Goal: Information Seeking & Learning: Learn about a topic

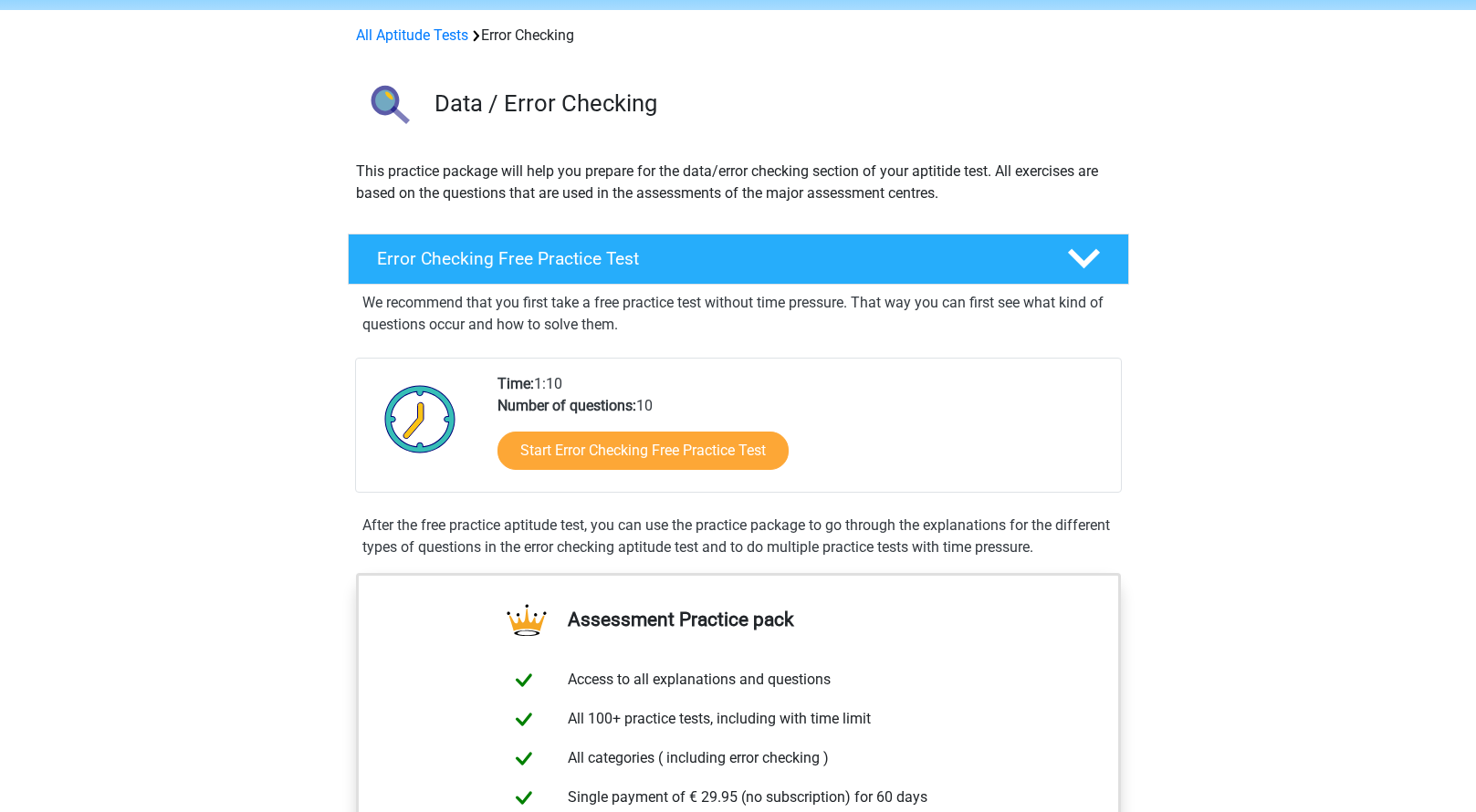
scroll to position [182, 0]
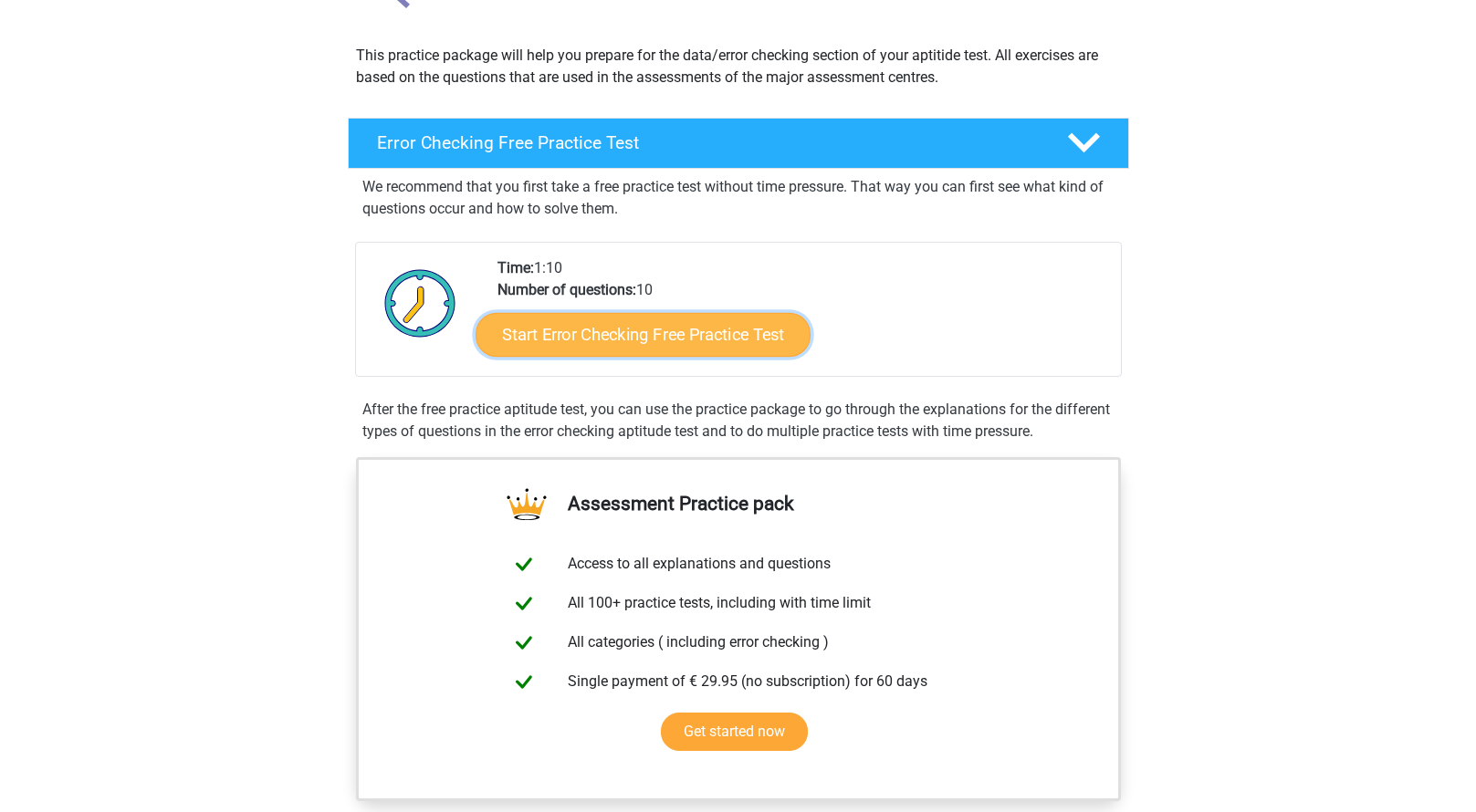
click at [658, 334] on link "Start Error Checking Free Practice Test" at bounding box center [643, 334] width 335 height 44
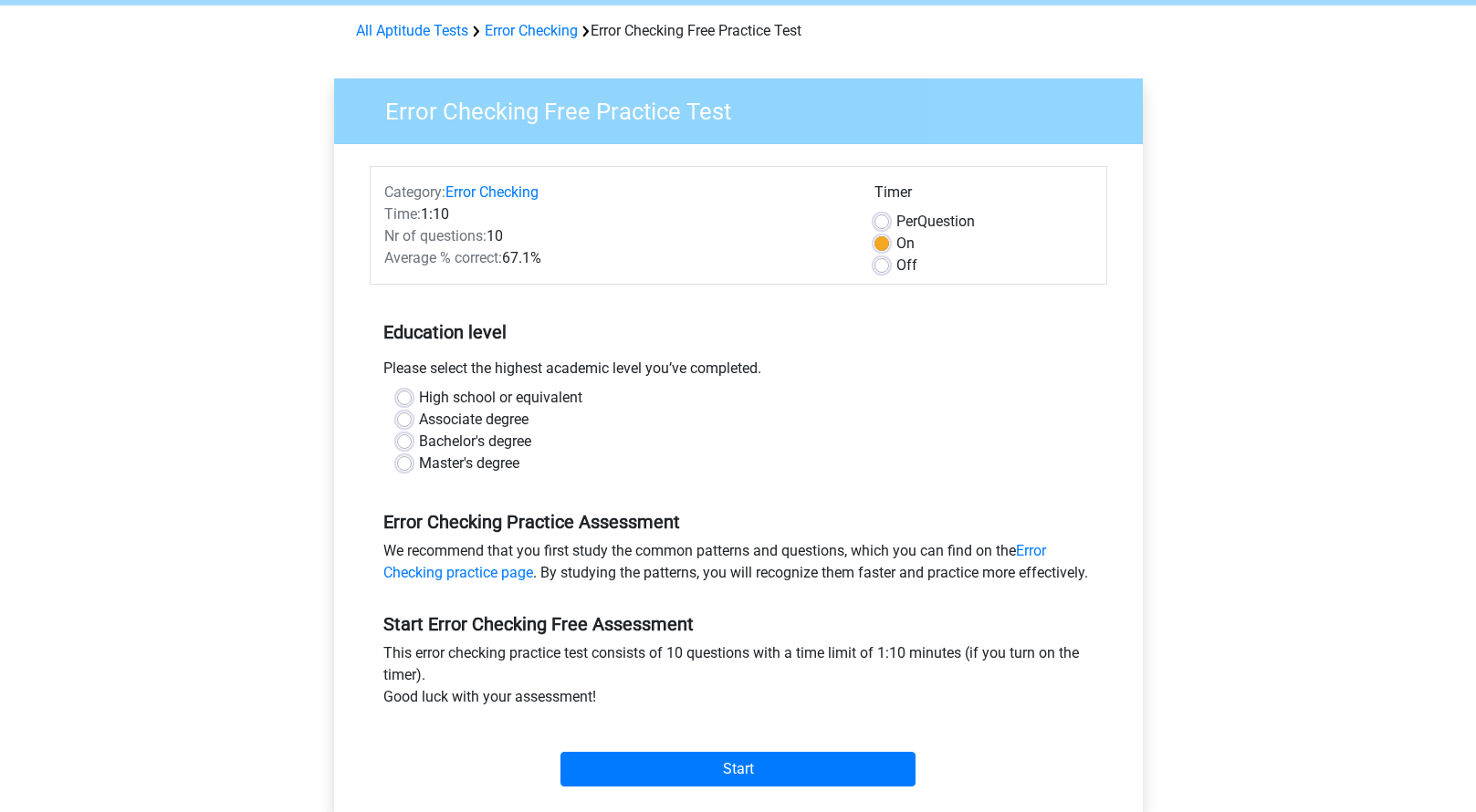
scroll to position [92, 0]
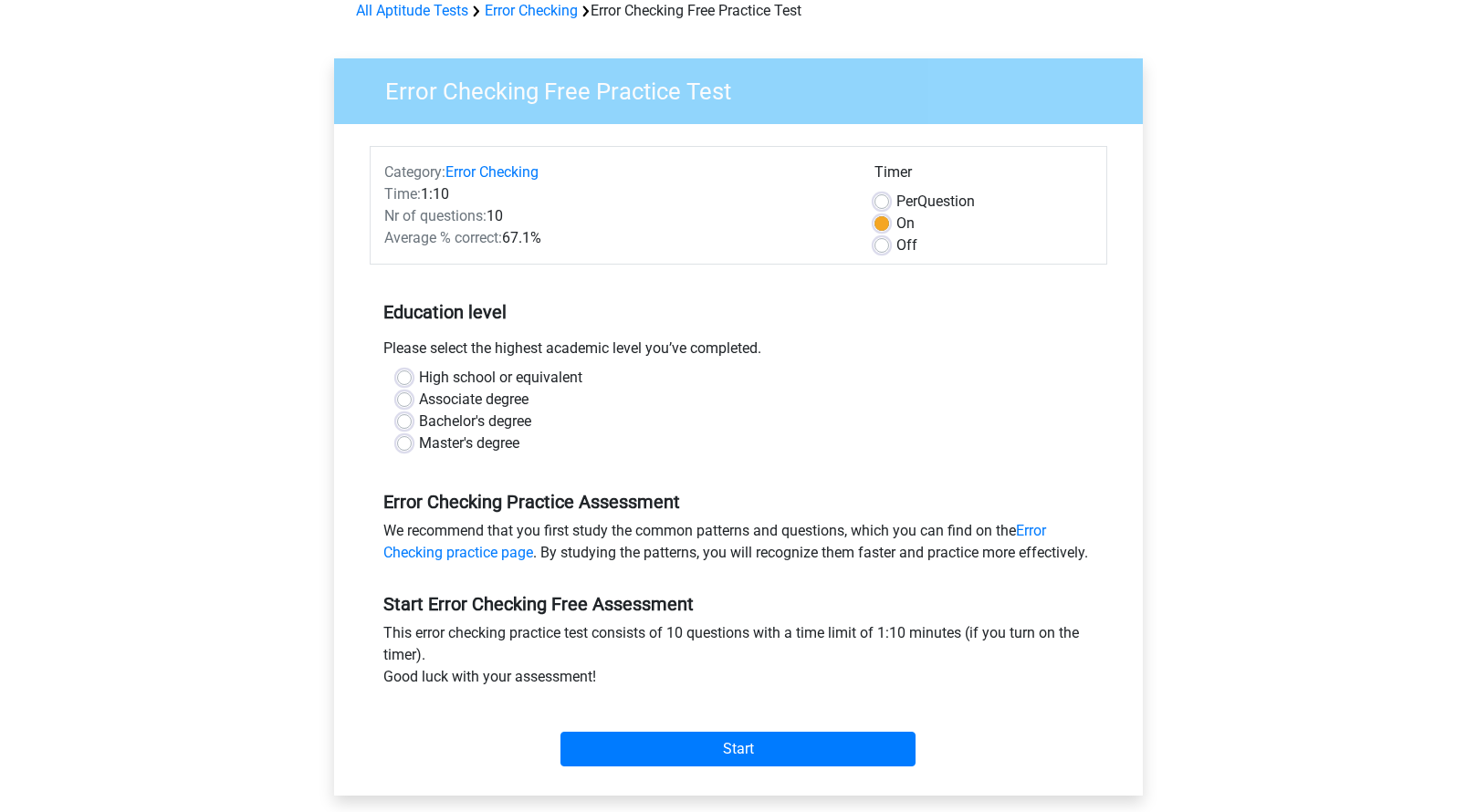
click at [419, 379] on label "High school or equivalent" at bounding box center [500, 378] width 164 height 21
click at [407, 379] on input "High school or equivalent" at bounding box center [404, 376] width 15 height 18
radio input "true"
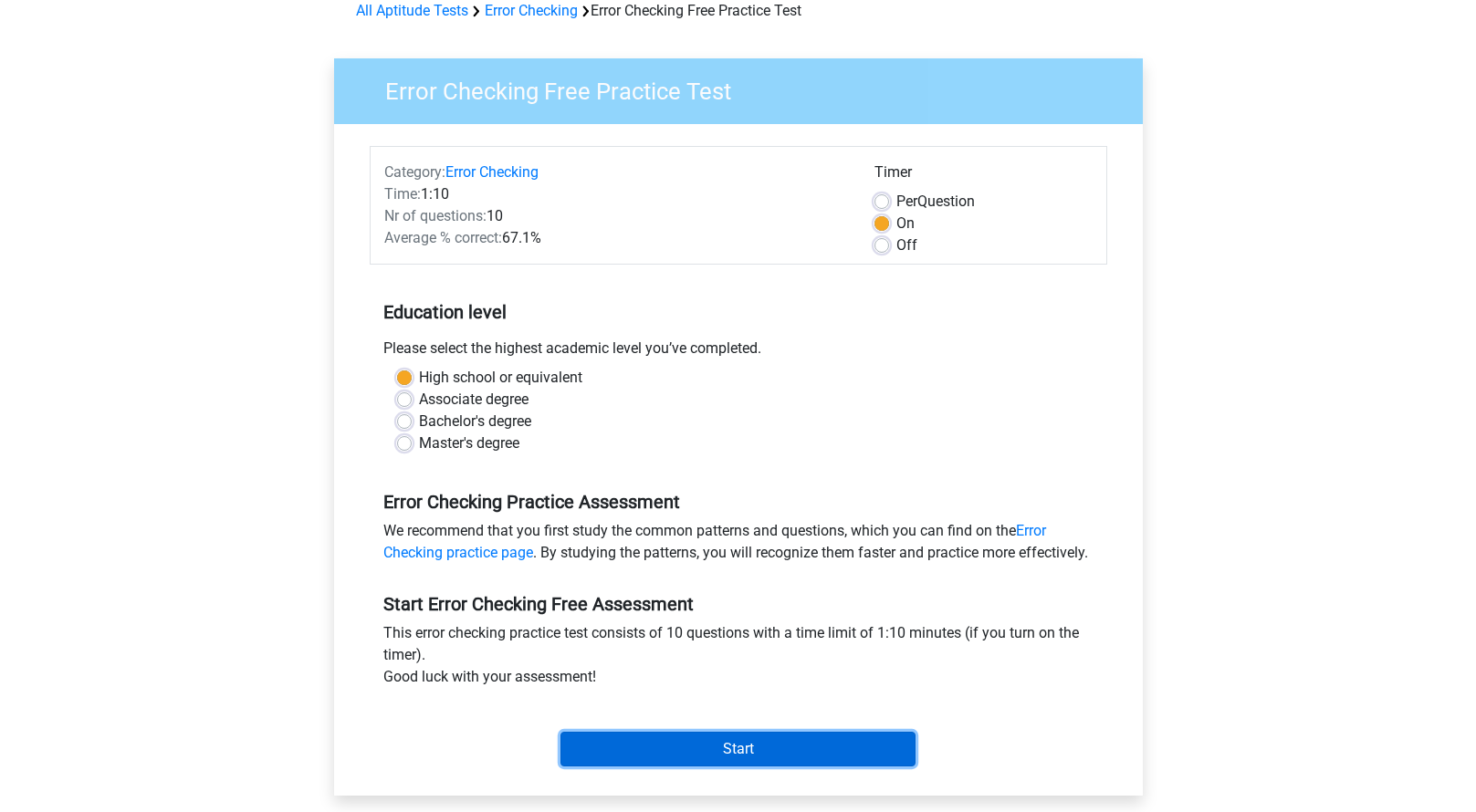
click at [765, 763] on input "Start" at bounding box center [737, 750] width 355 height 35
click at [780, 766] on input "Start" at bounding box center [737, 750] width 355 height 35
click at [788, 765] on input "Start" at bounding box center [737, 750] width 355 height 35
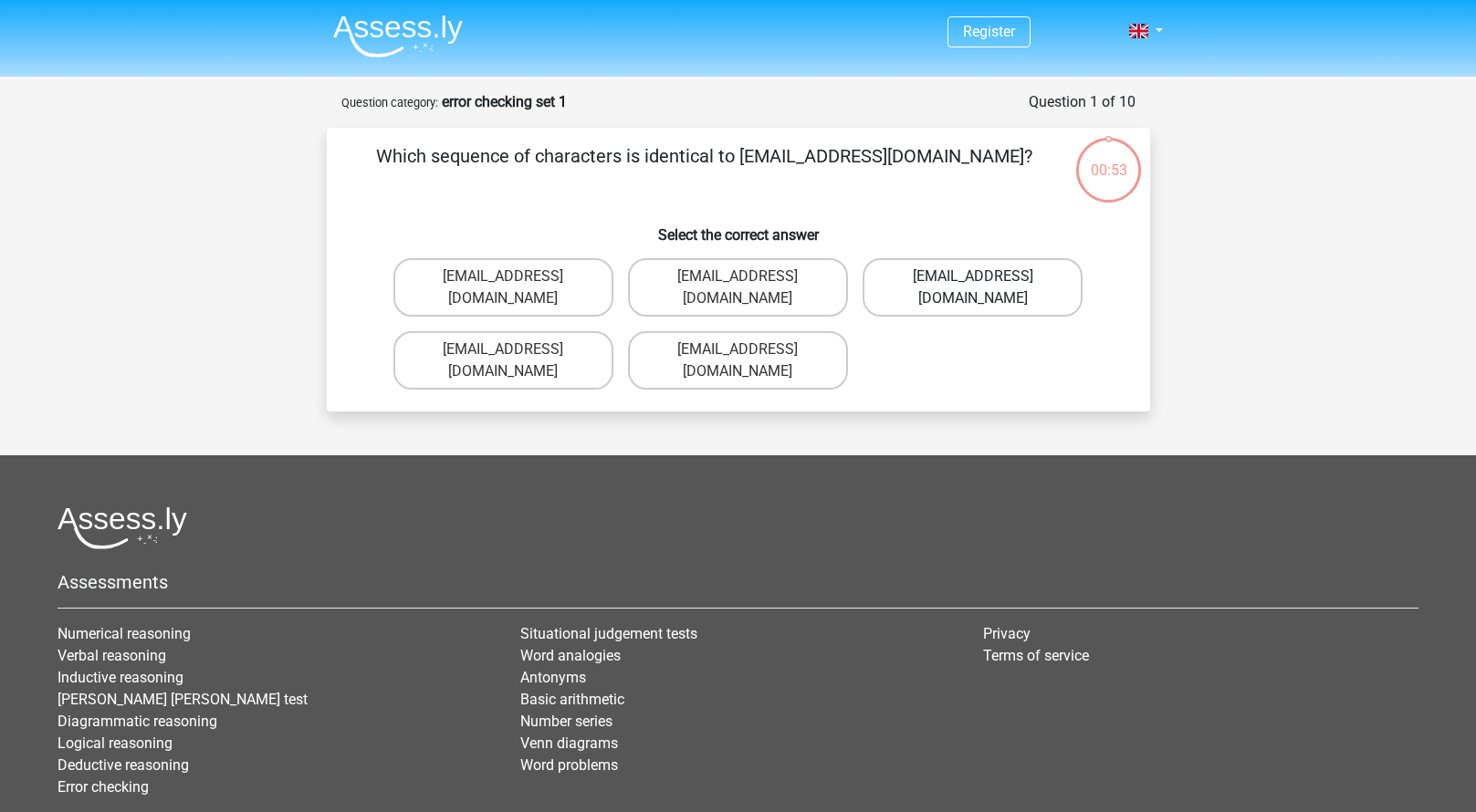
click at [968, 275] on label "Evie_Meade@jointmail.com.uk" at bounding box center [973, 287] width 220 height 58
click at [973, 277] on input "Evie_Meade@jointmail.com.uk" at bounding box center [978, 282] width 12 height 12
radio input "true"
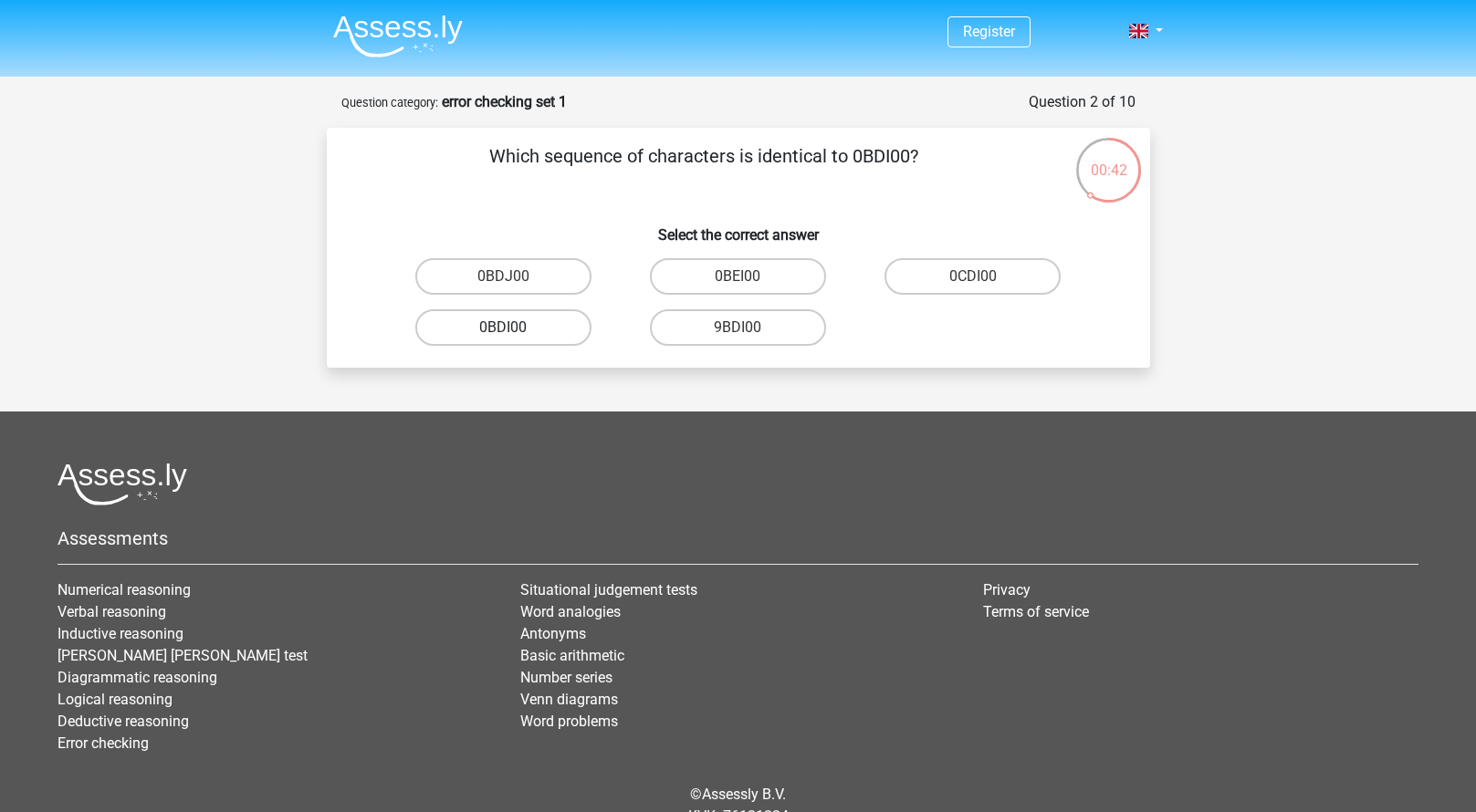
click at [519, 322] on label "0BDI00" at bounding box center [502, 327] width 176 height 36
click at [515, 327] on input "0BDI00" at bounding box center [508, 333] width 12 height 12
radio input "true"
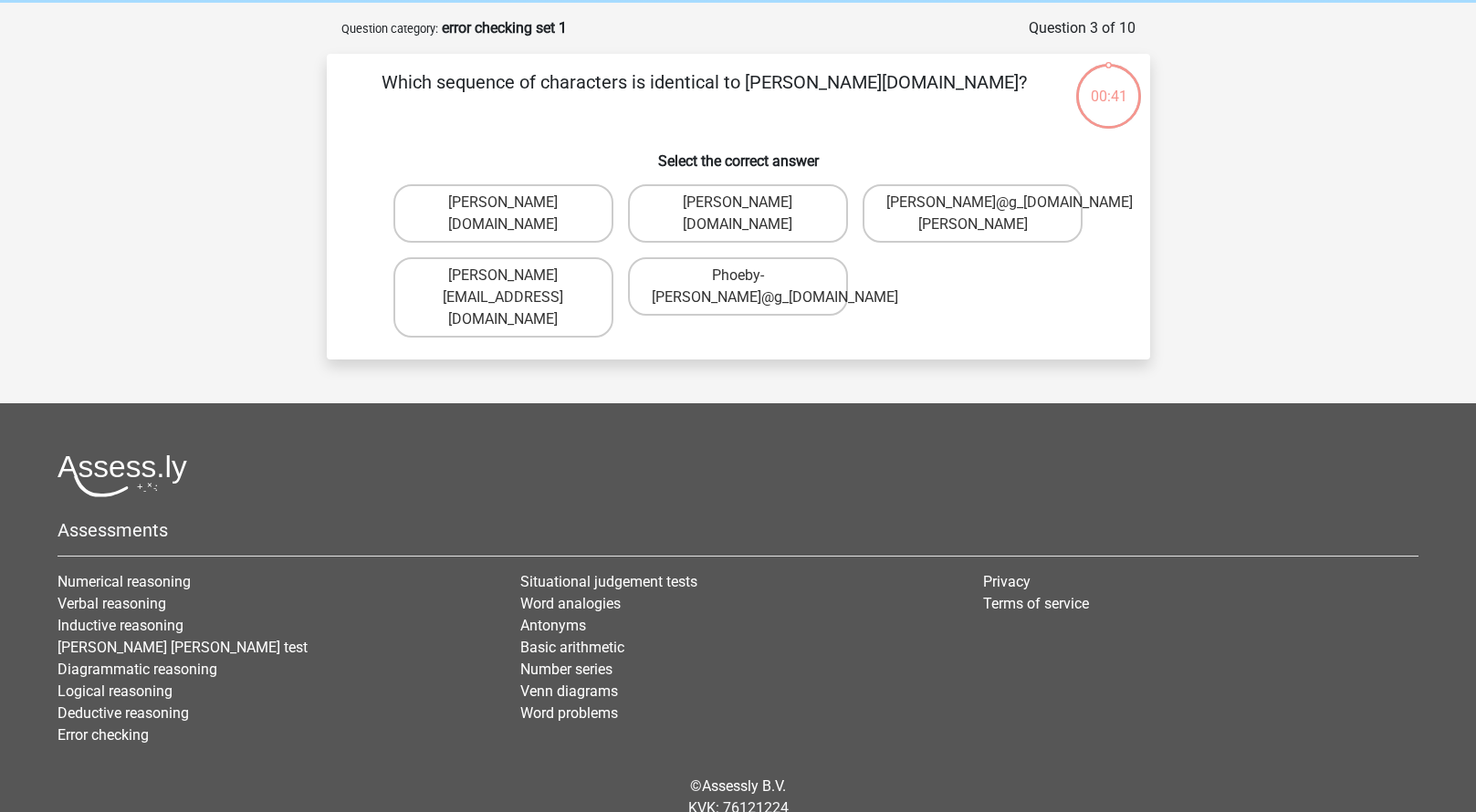
scroll to position [92, 0]
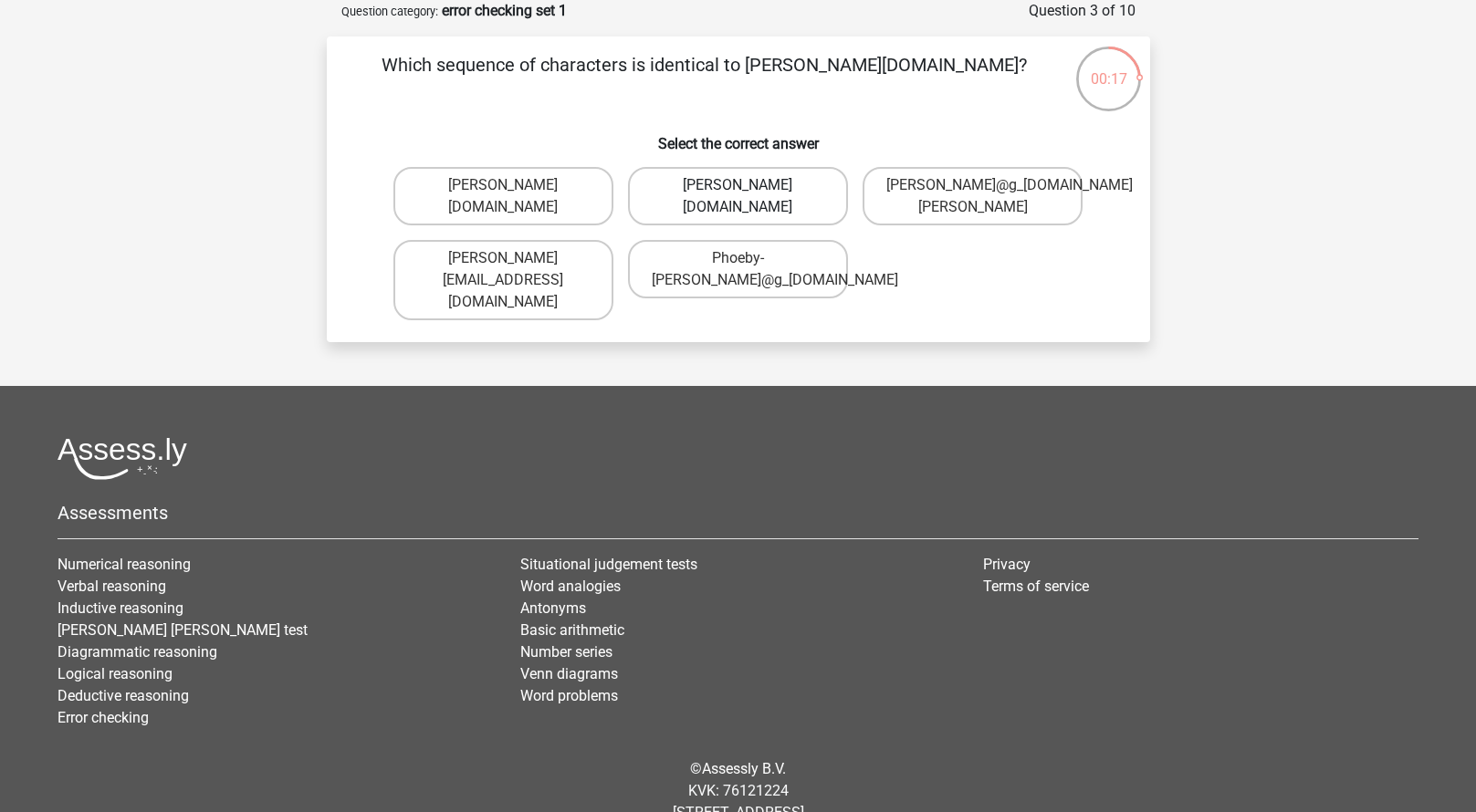
click at [808, 205] on label "Phoebe-Patterson@g_mail.gr" at bounding box center [738, 197] width 220 height 58
click at [749, 197] on input "Phoebe-Patterson@g_mail.gr" at bounding box center [743, 191] width 12 height 12
radio input "true"
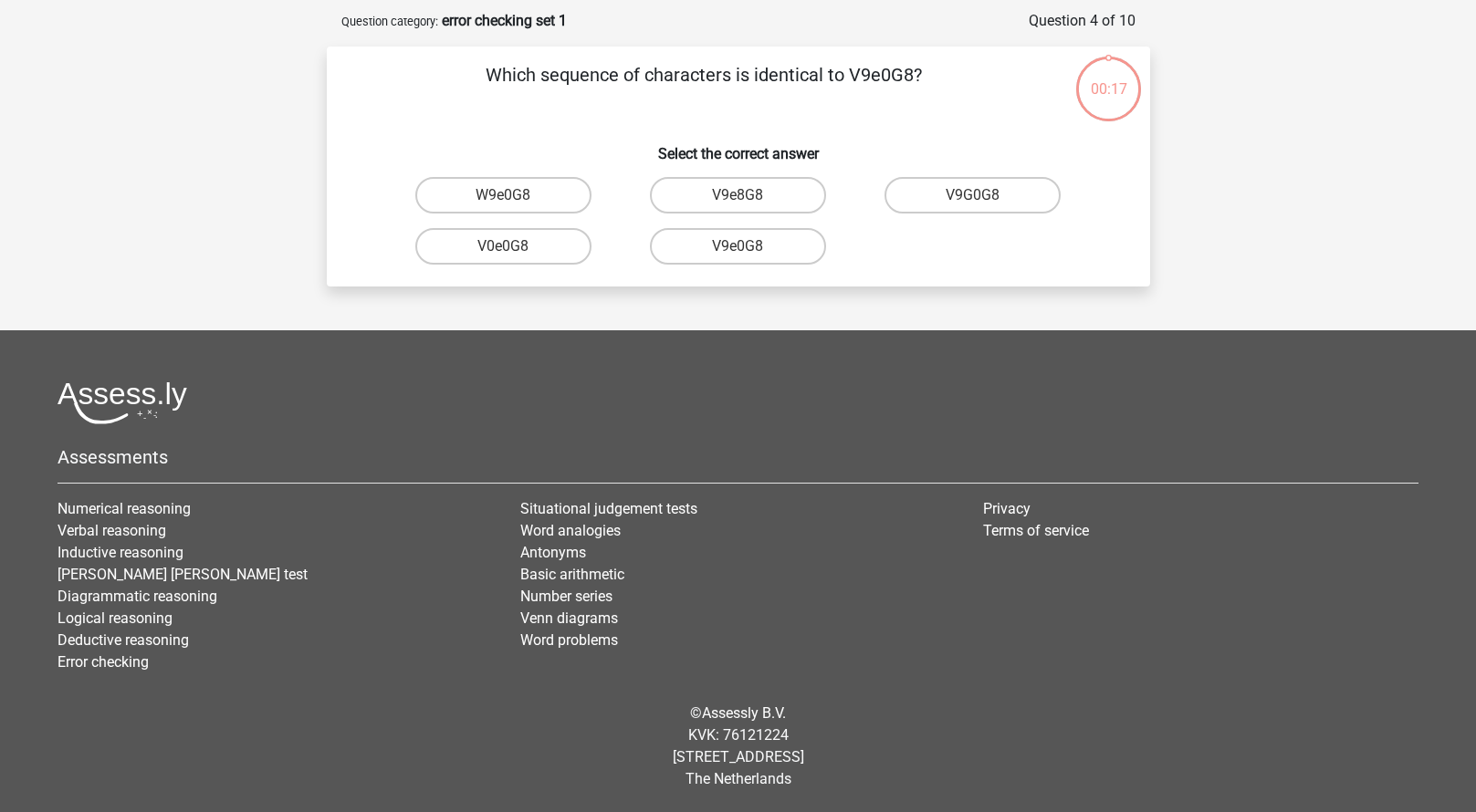
scroll to position [81, 0]
click at [755, 247] on label "V9e0G8" at bounding box center [737, 245] width 176 height 36
click at [749, 247] on input "V9e0G8" at bounding box center [743, 252] width 12 height 12
radio input "true"
click at [767, 193] on label "91051S" at bounding box center [737, 195] width 176 height 36
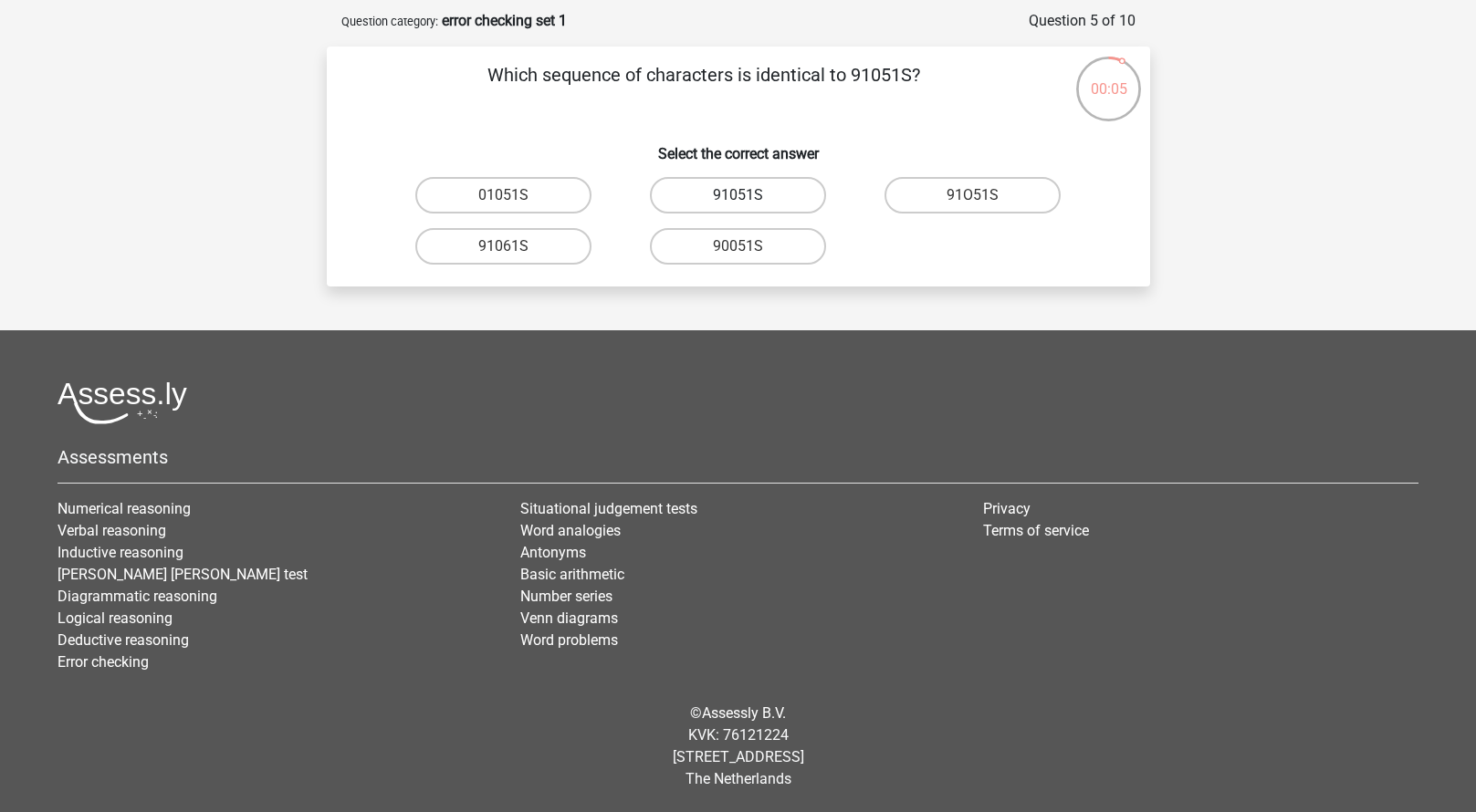
click at [749, 196] on input "91051S" at bounding box center [743, 202] width 12 height 12
radio input "true"
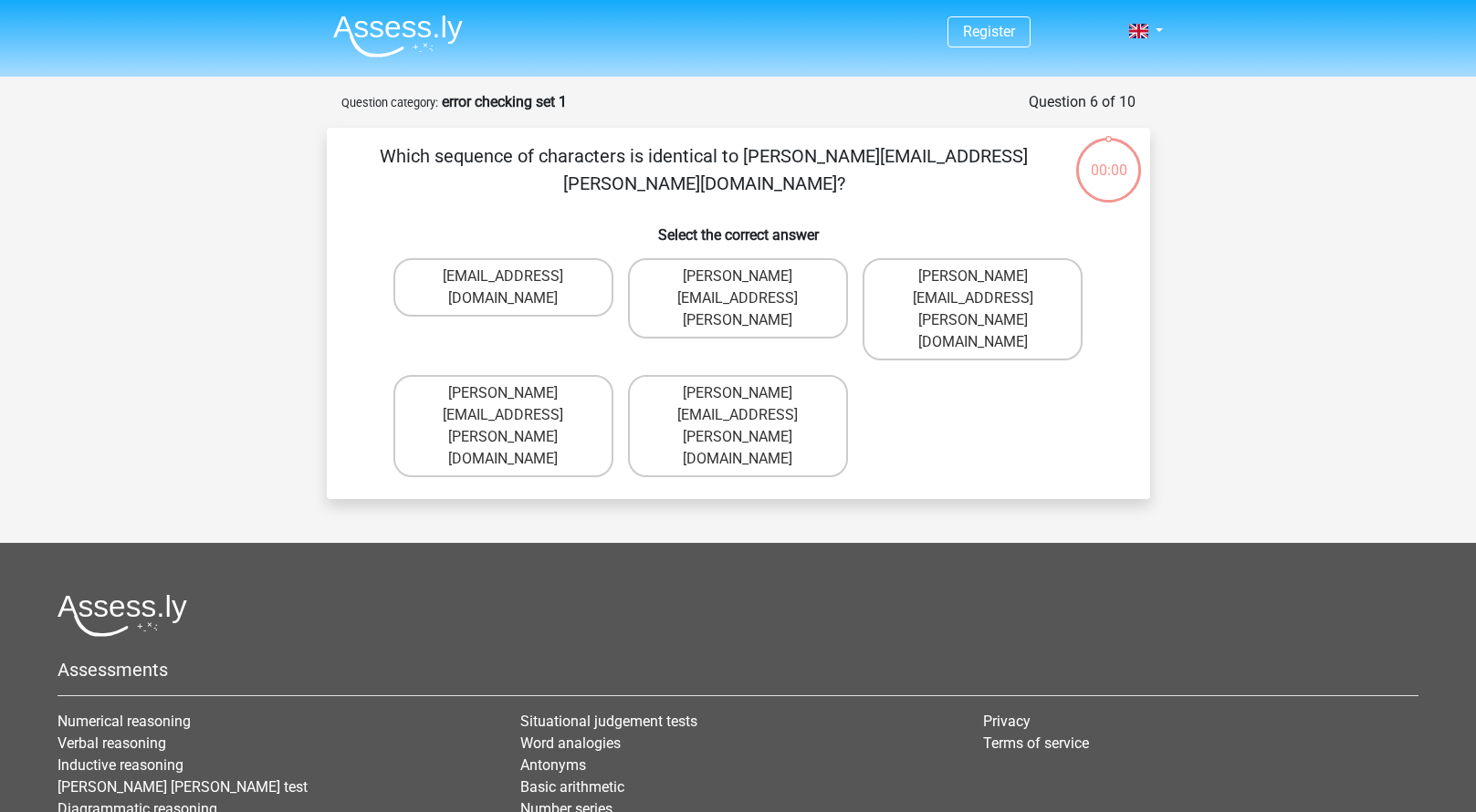
scroll to position [81, 0]
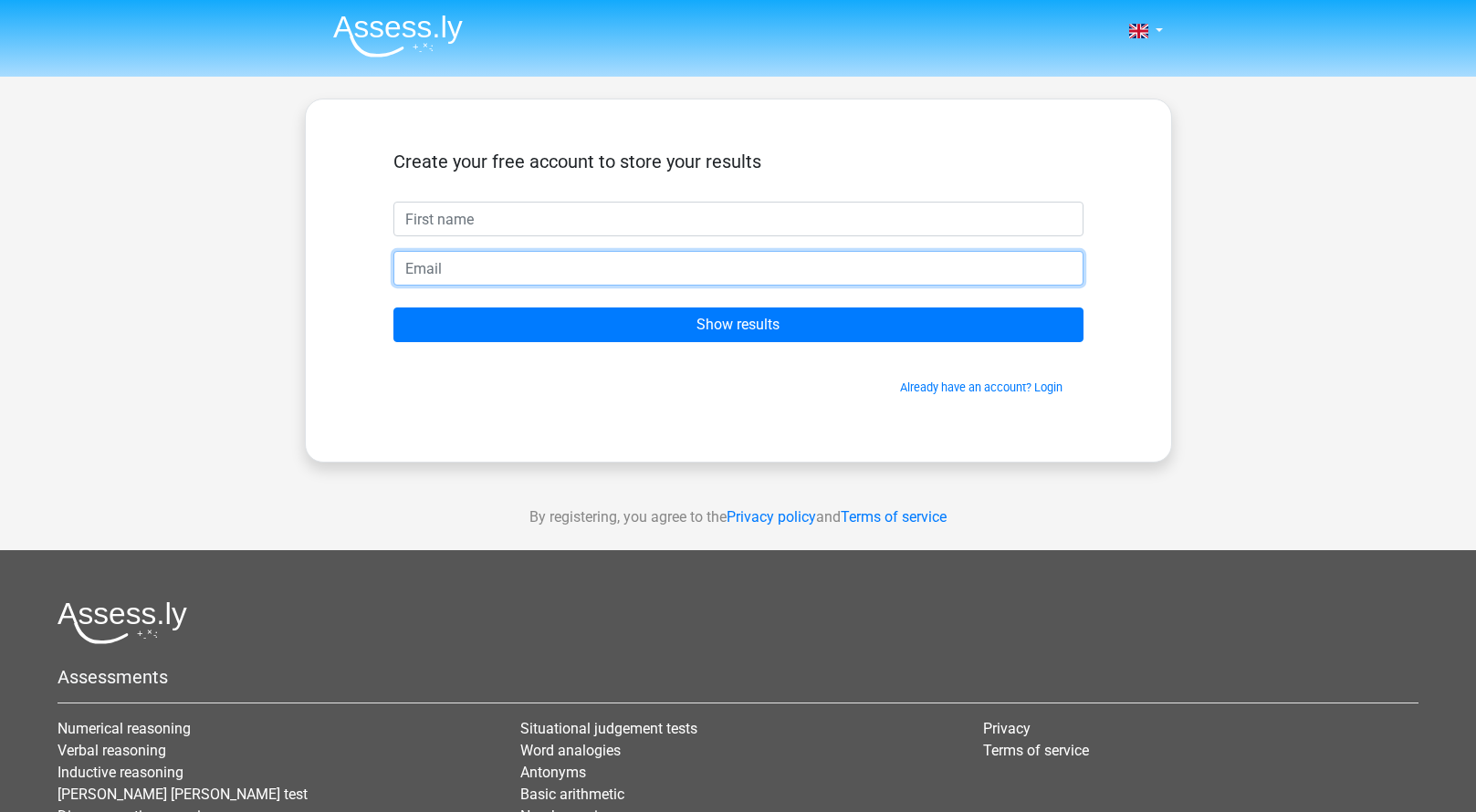
click at [578, 267] on input "email" at bounding box center [738, 269] width 690 height 35
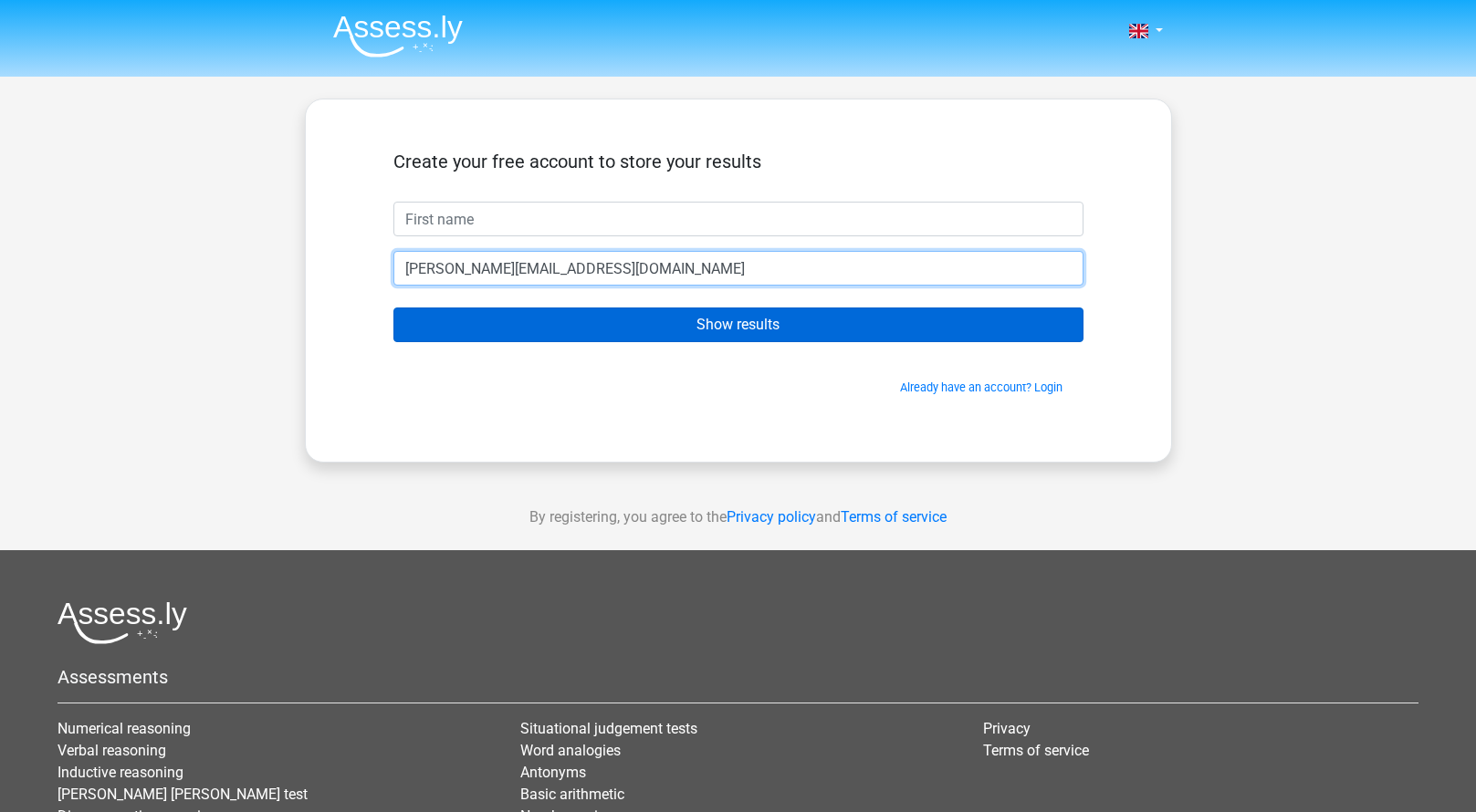
type input "[PERSON_NAME][EMAIL_ADDRESS][DOMAIN_NAME]"
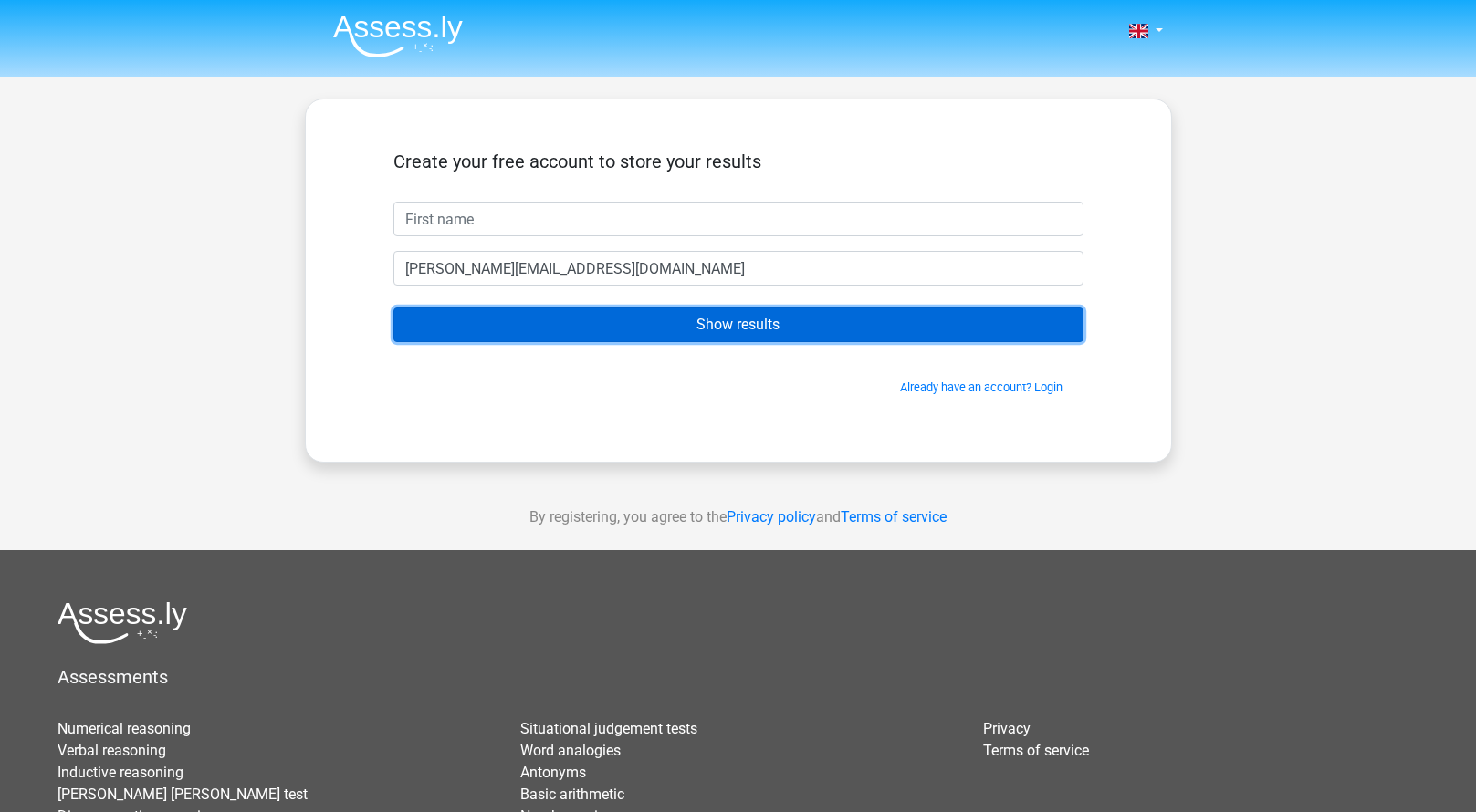
click at [627, 324] on input "Show results" at bounding box center [738, 325] width 690 height 35
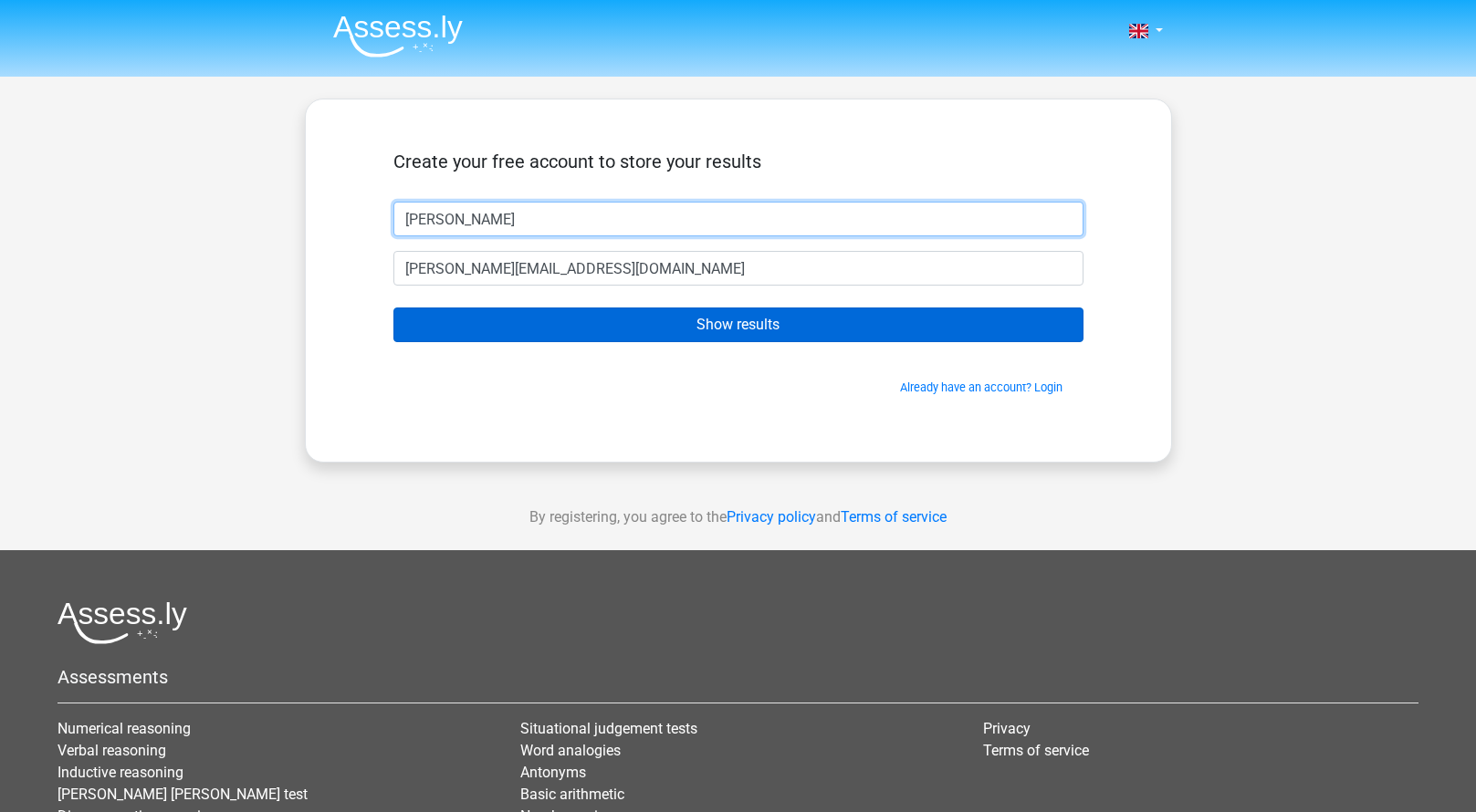
type input "[PERSON_NAME]"
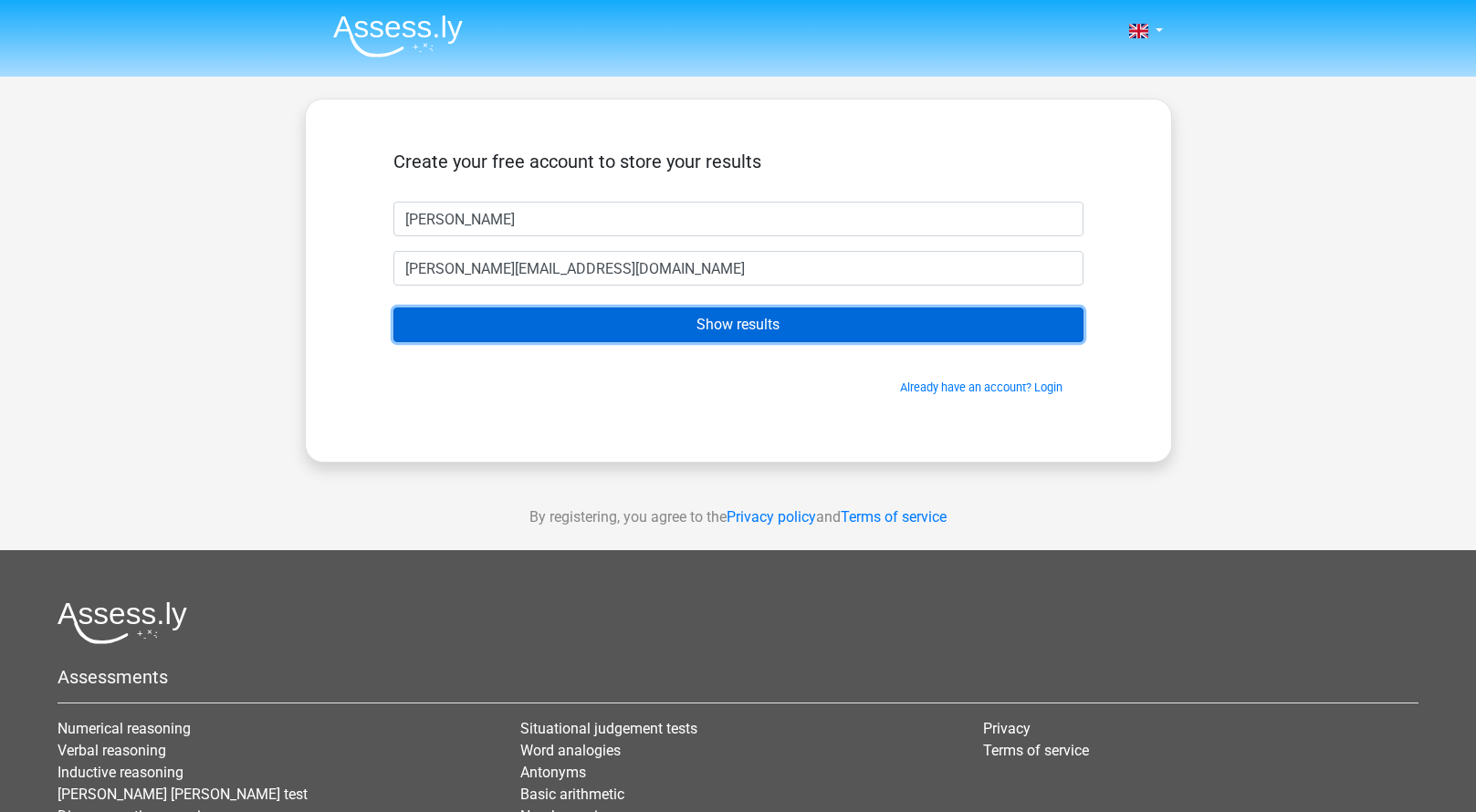
click at [555, 321] on input "Show results" at bounding box center [738, 325] width 690 height 35
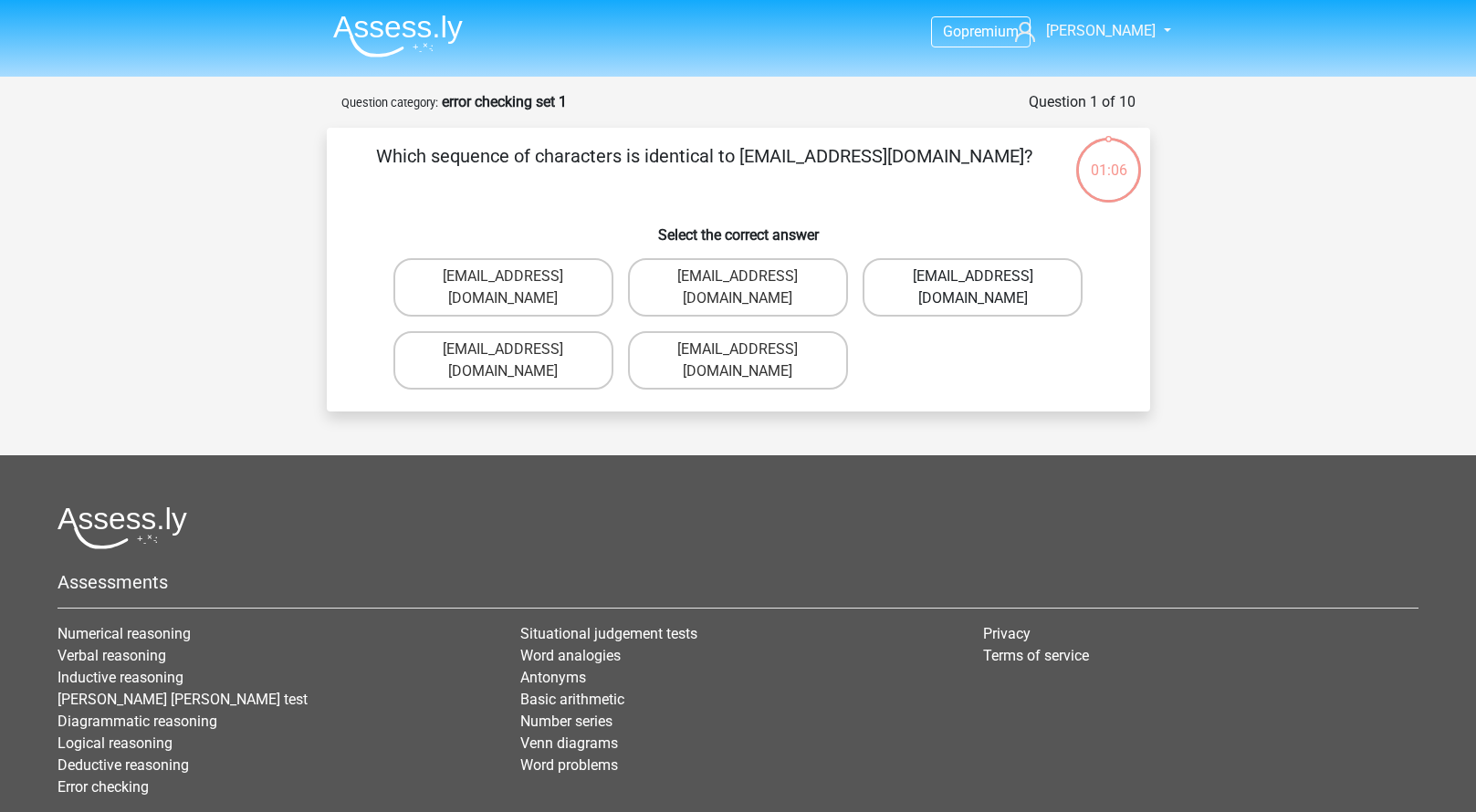
click at [959, 280] on label "[EMAIL_ADDRESS][DOMAIN_NAME]" at bounding box center [973, 287] width 220 height 58
click at [973, 280] on input "Evie_Meade@jointmail.com.uk" at bounding box center [978, 282] width 12 height 12
radio input "true"
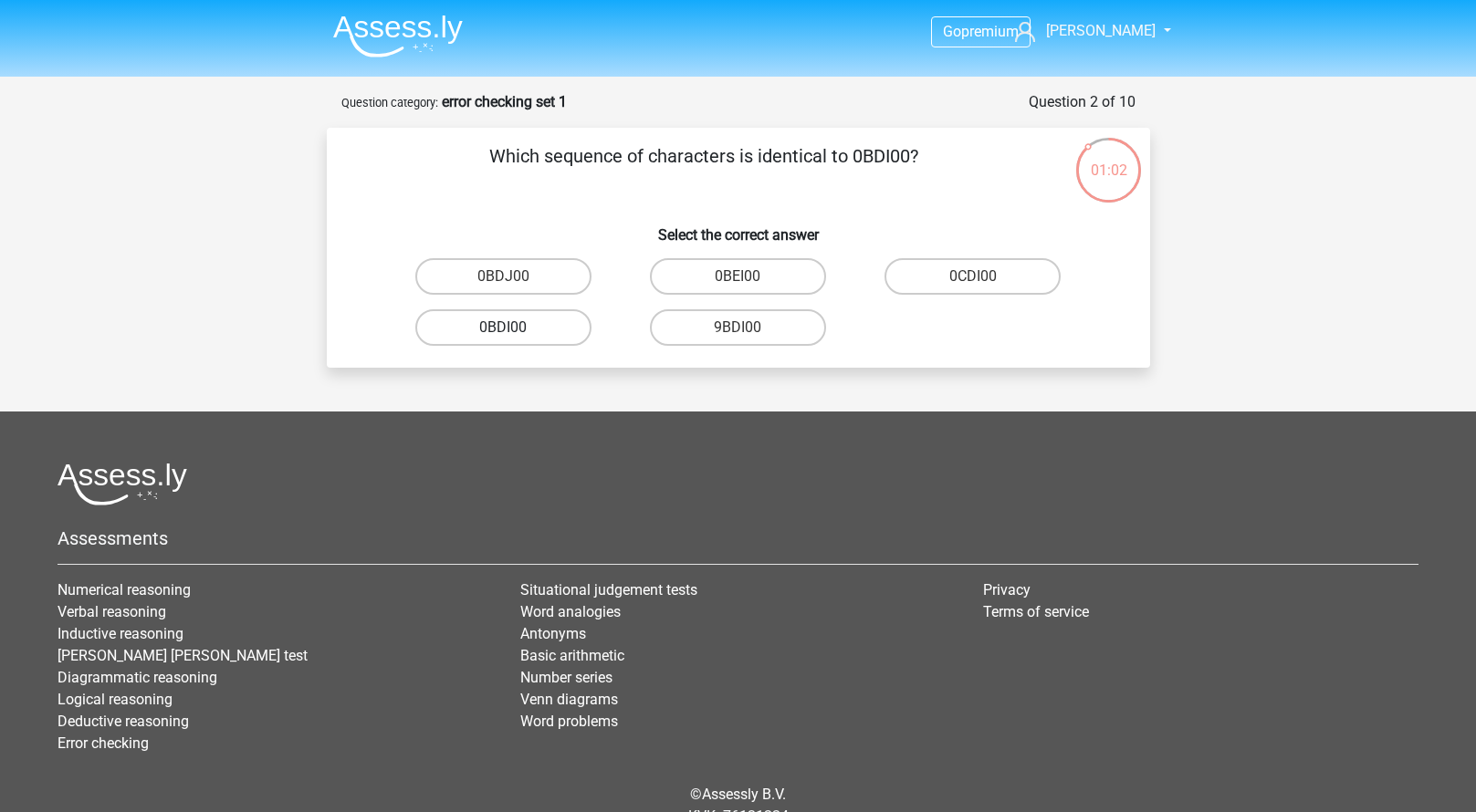
click at [519, 327] on label "0BDI00" at bounding box center [502, 327] width 176 height 36
click at [515, 327] on input "0BDI00" at bounding box center [508, 333] width 12 height 12
radio input "true"
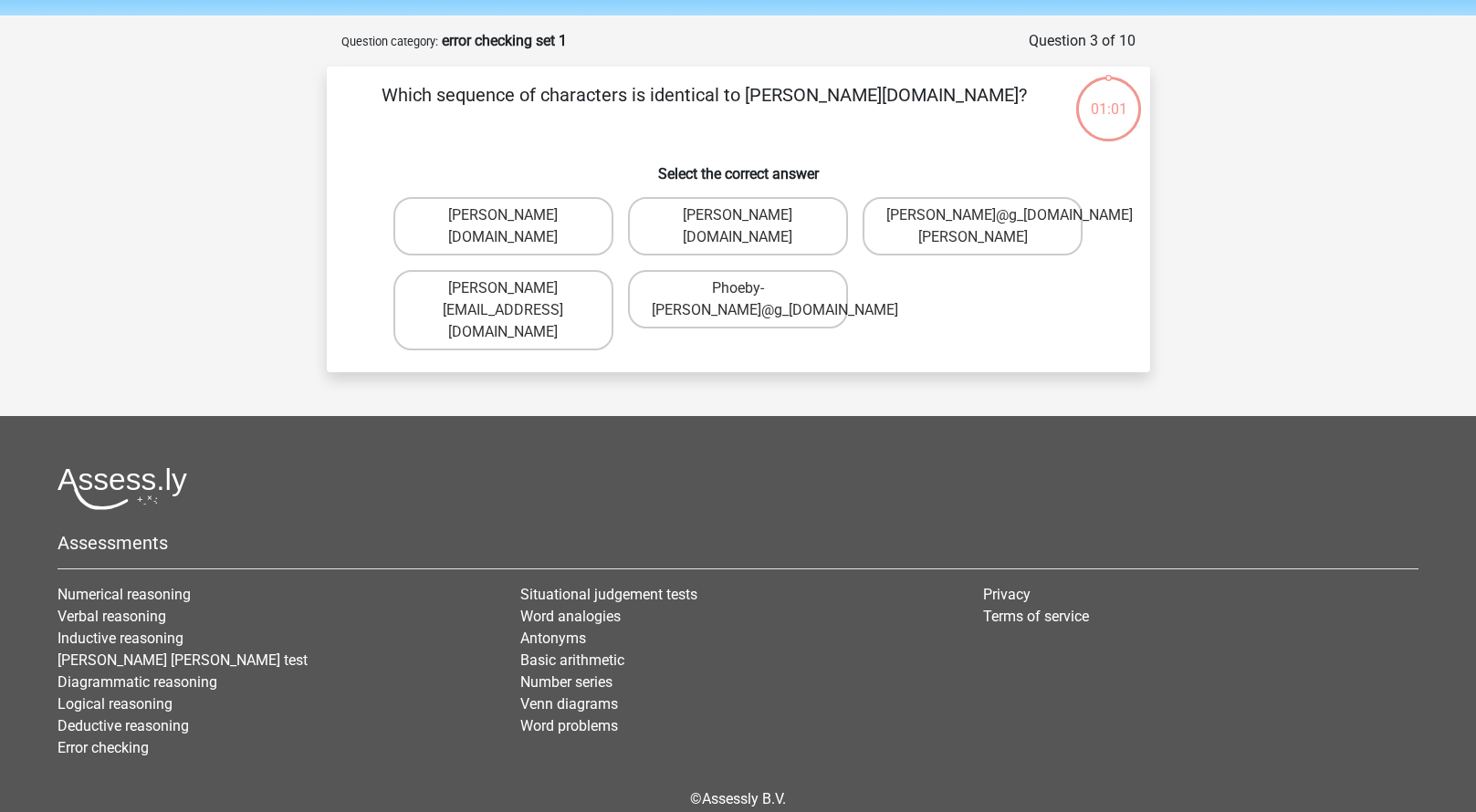
scroll to position [92, 0]
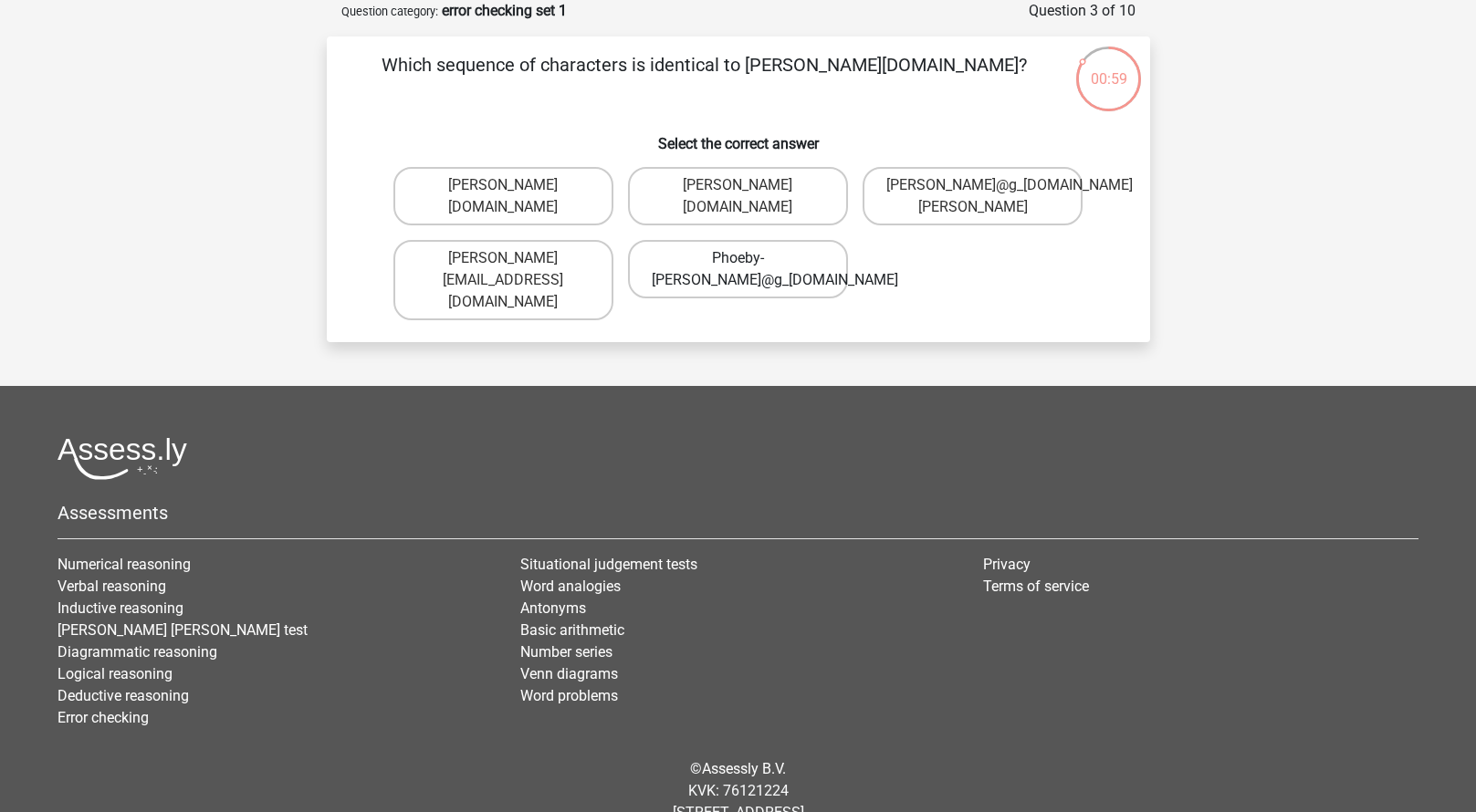
click at [800, 270] on label "Phoeby-Patterson@g_mail.gr" at bounding box center [738, 269] width 220 height 58
click at [749, 270] on input "Phoeby-Patterson@g_mail.gr" at bounding box center [743, 264] width 12 height 12
radio input "true"
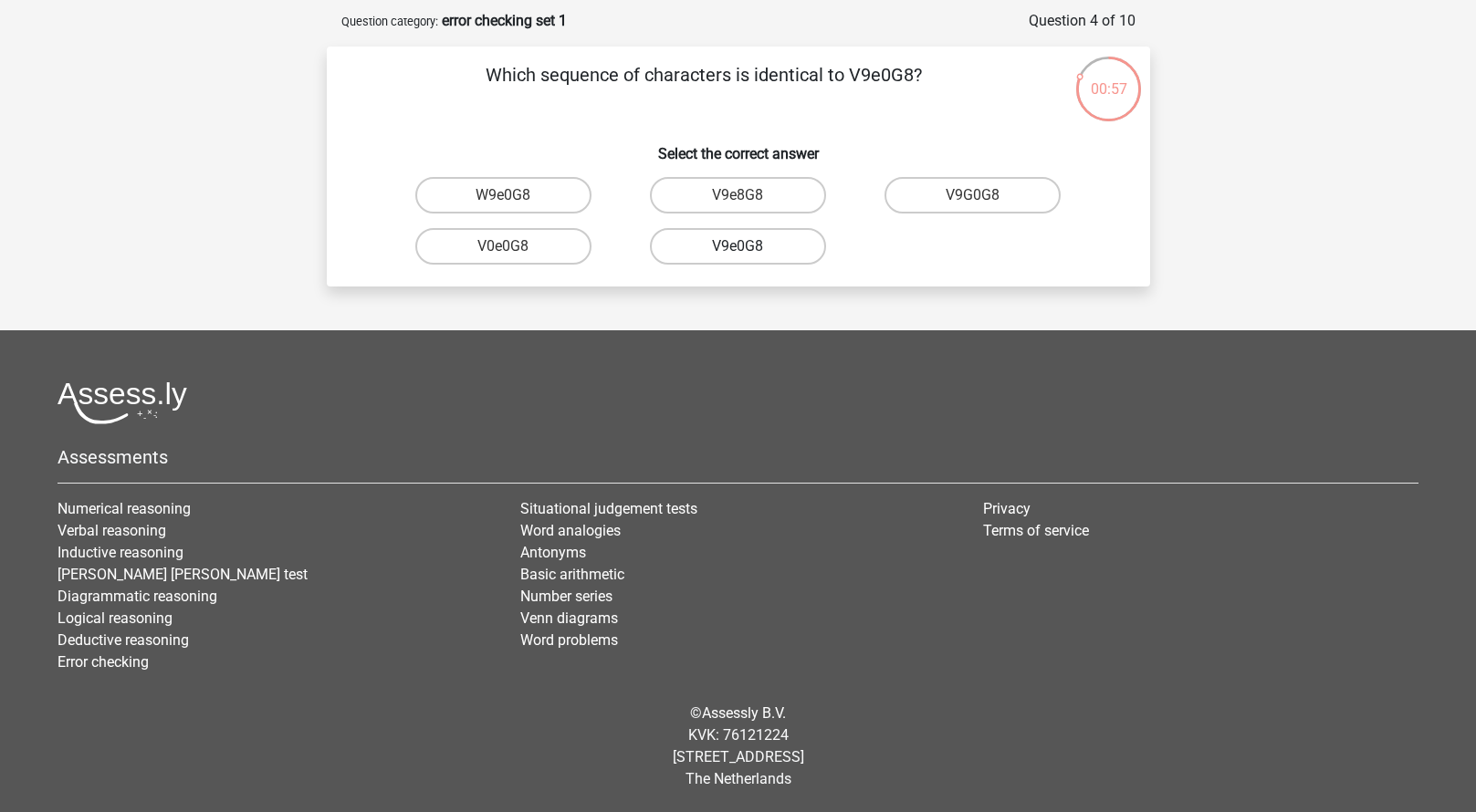
click at [777, 246] on label "V9e0G8" at bounding box center [737, 245] width 176 height 36
click at [749, 246] on input "V9e0G8" at bounding box center [743, 252] width 12 height 12
radio input "true"
click at [780, 240] on label "90051S" at bounding box center [737, 245] width 176 height 36
click at [749, 246] on input "90051S" at bounding box center [743, 252] width 12 height 12
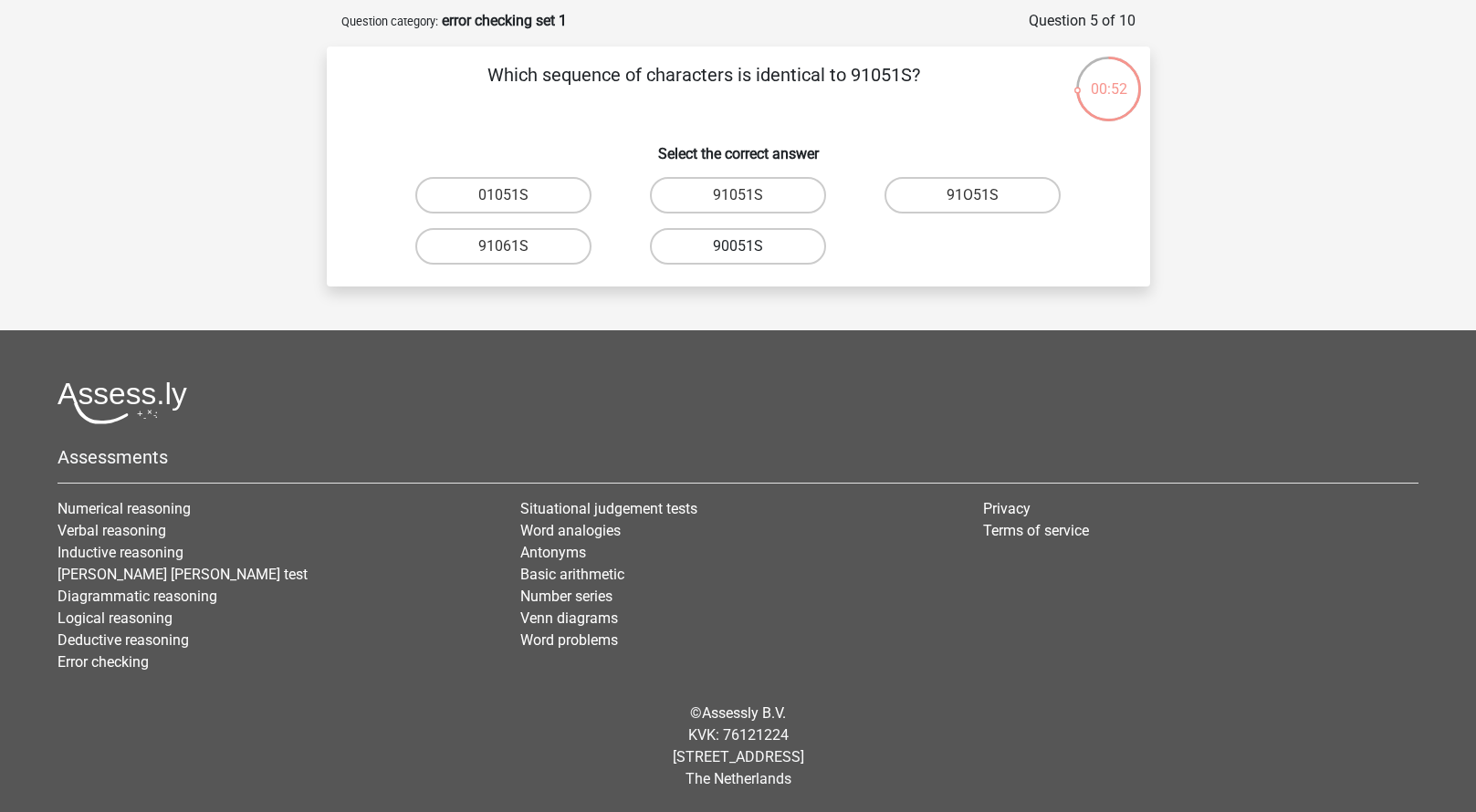
radio input "true"
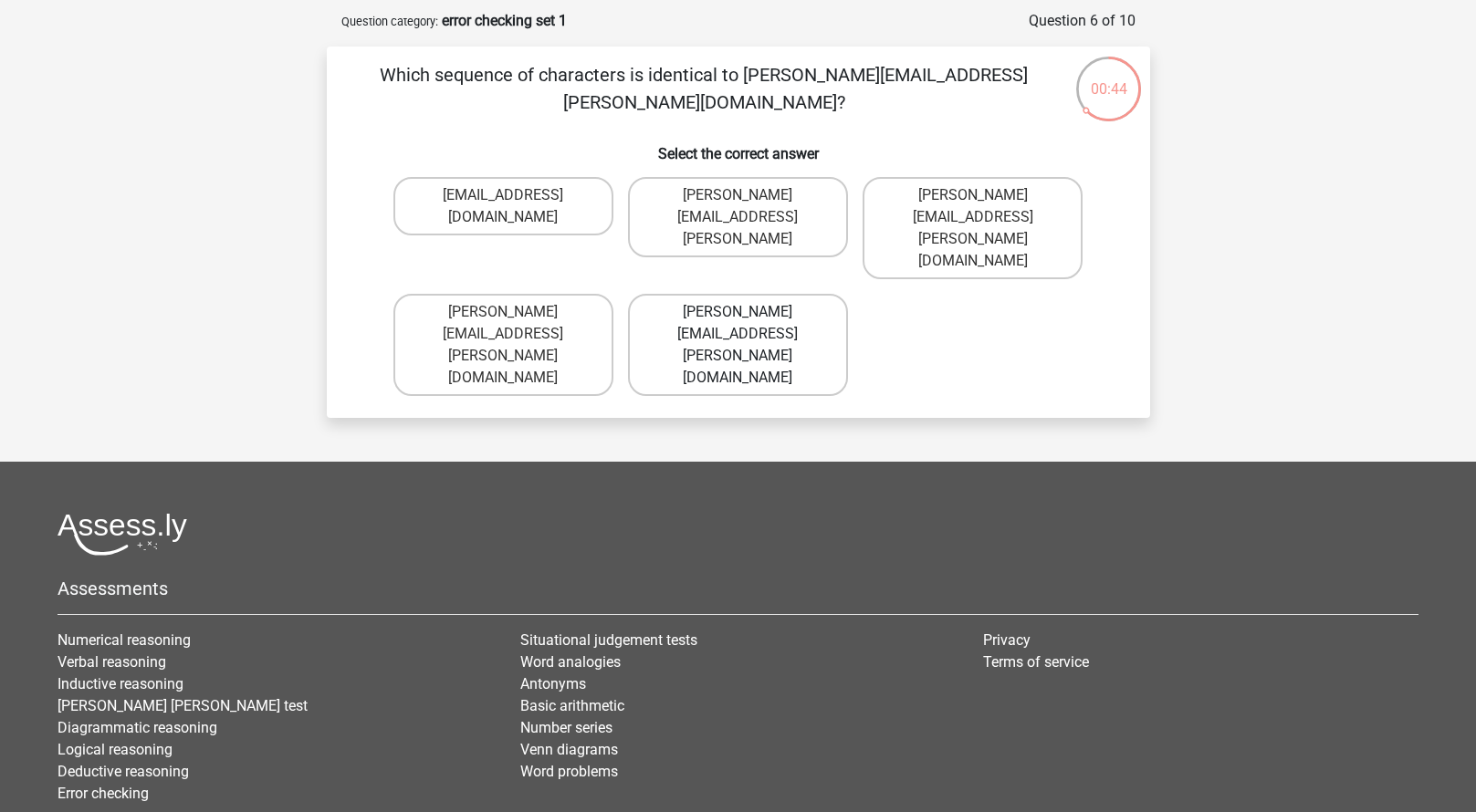
click at [734, 294] on label "Connor.Paterson@mailme.com" at bounding box center [738, 345] width 220 height 102
click at [737, 313] on input "Connor.Paterson@mailme.com" at bounding box center [743, 318] width 12 height 12
radio input "true"
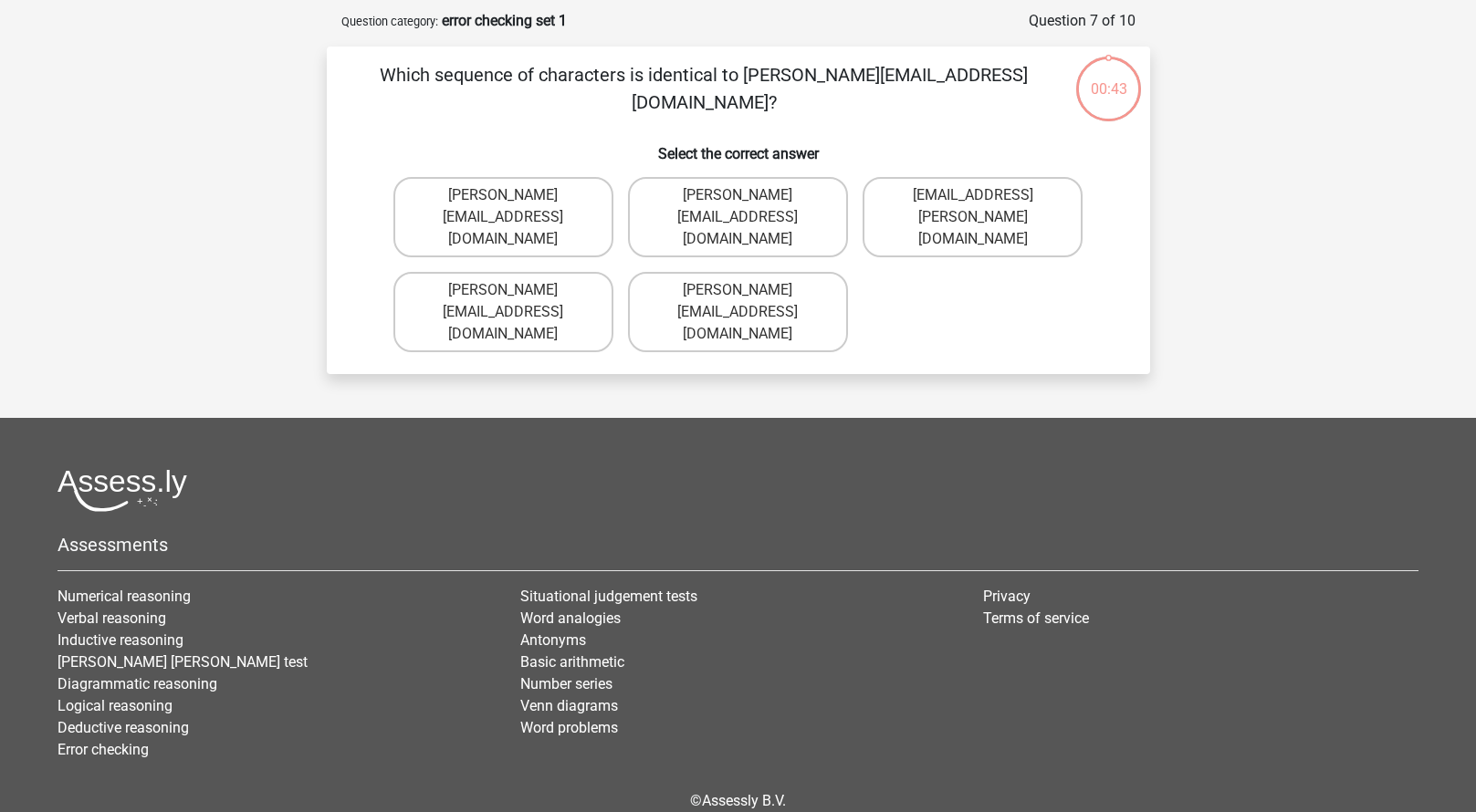
scroll to position [92, 0]
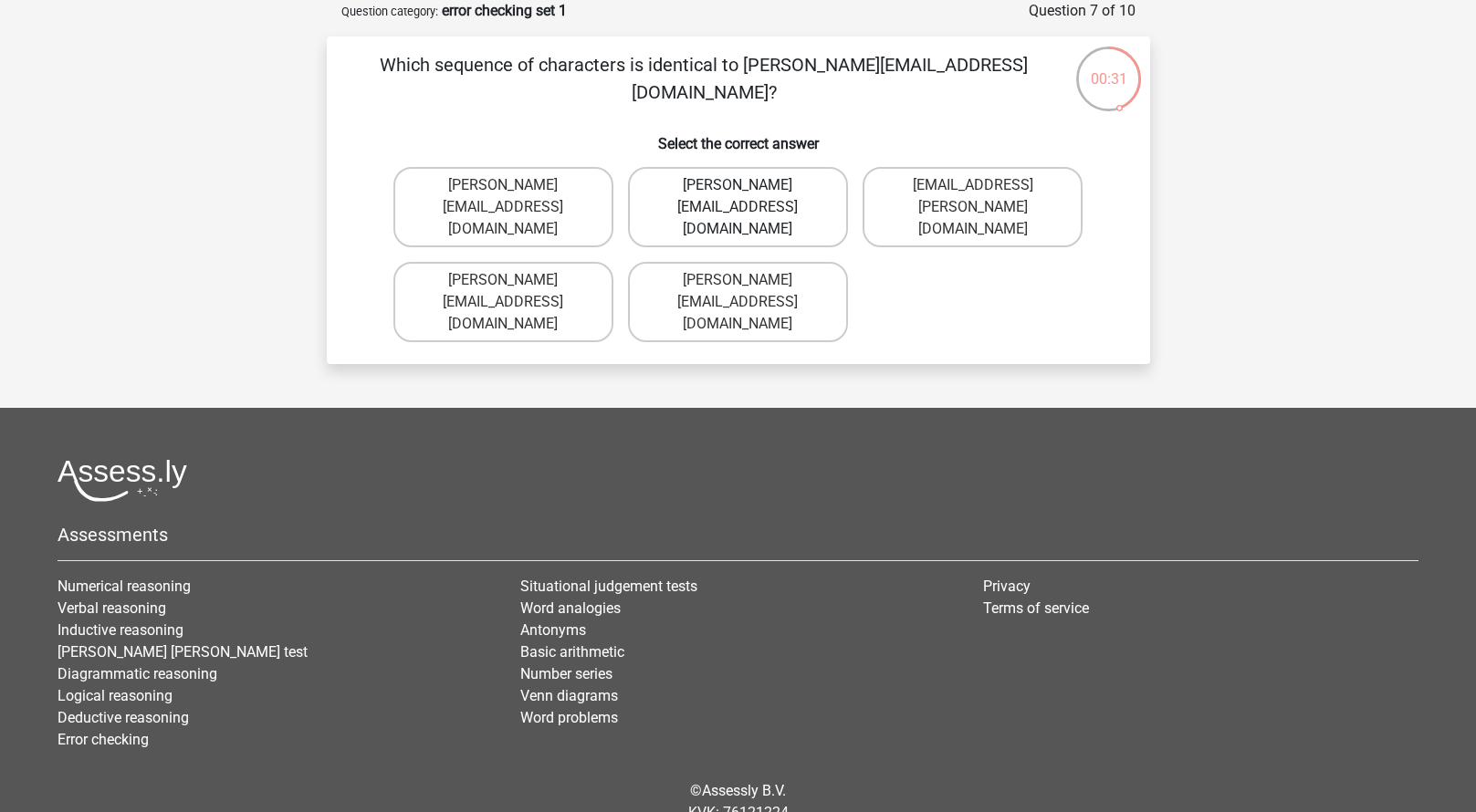
click at [793, 196] on label "Ava-Carroll@mailme.uk.com" at bounding box center [738, 207] width 220 height 80
click at [749, 196] on input "Ava-Carroll@mailme.uk.com" at bounding box center [743, 191] width 12 height 12
radio input "true"
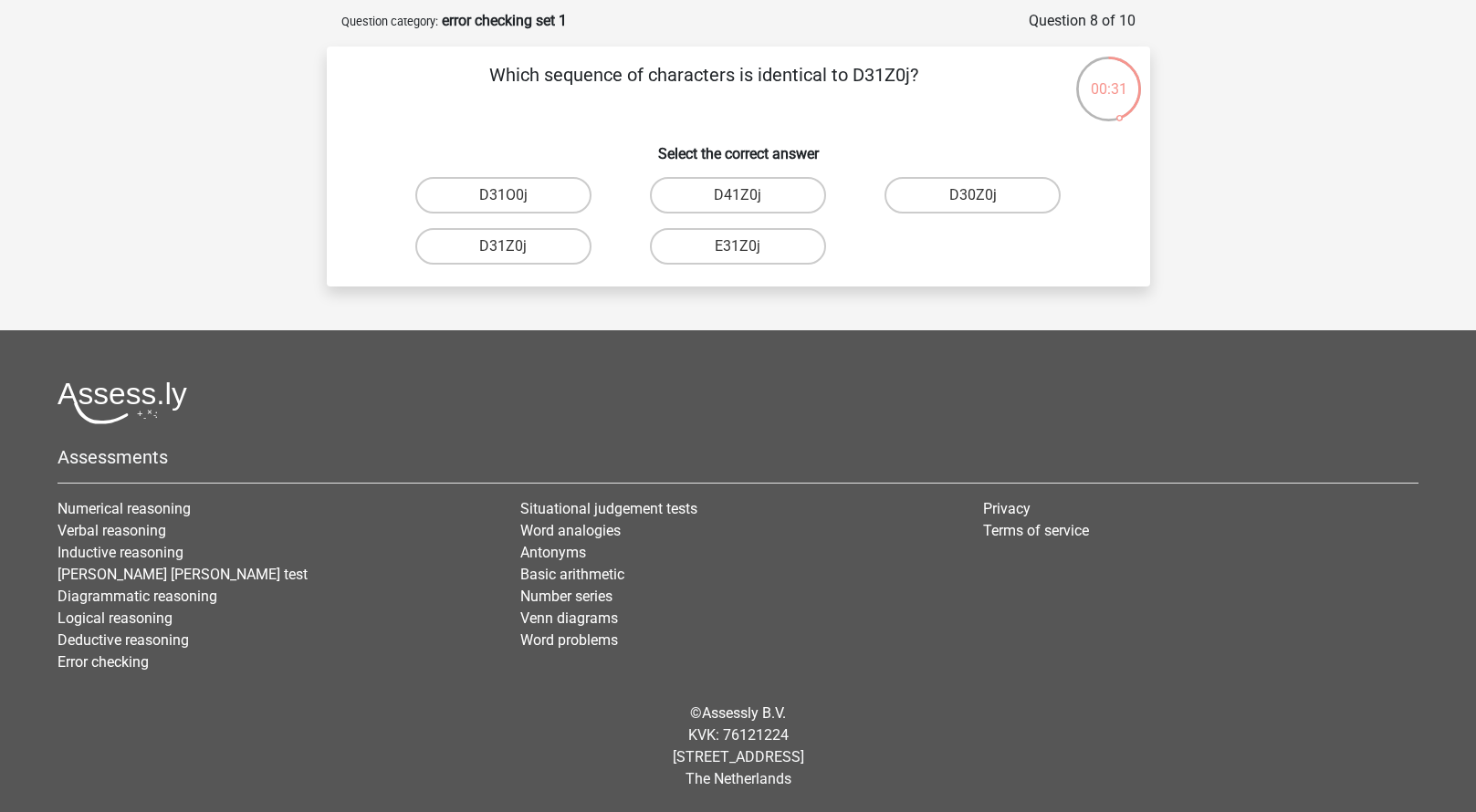
scroll to position [81, 0]
click at [996, 202] on label "D30Z0j" at bounding box center [972, 195] width 176 height 36
click at [984, 202] on input "D30Z0j" at bounding box center [978, 202] width 12 height 12
radio input "true"
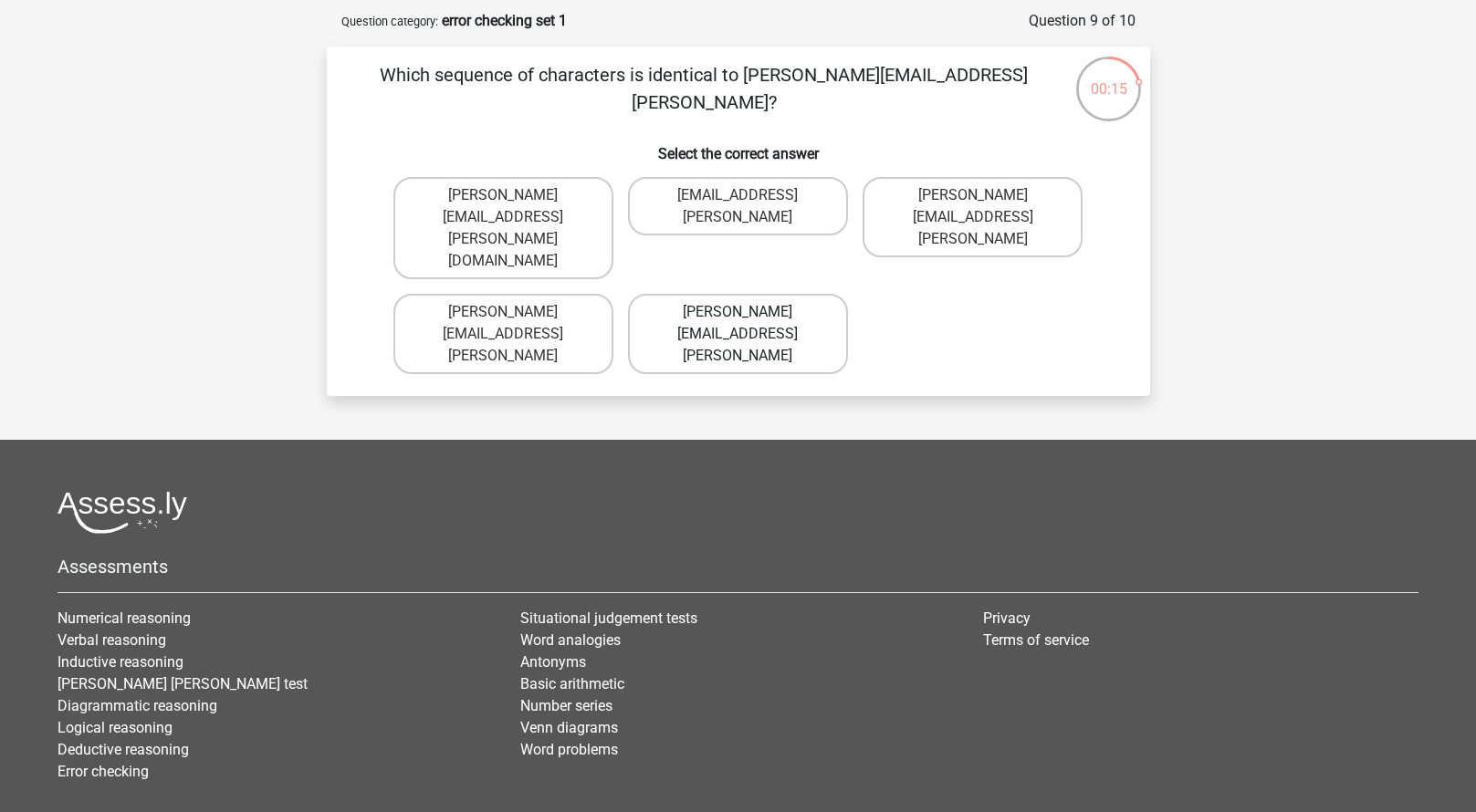
click at [793, 294] on label "Arthur.Bradly@mailme.coo" at bounding box center [738, 334] width 220 height 80
click at [749, 313] on input "Arthur.Bradly@mailme.coo" at bounding box center [743, 318] width 12 height 12
radio input "true"
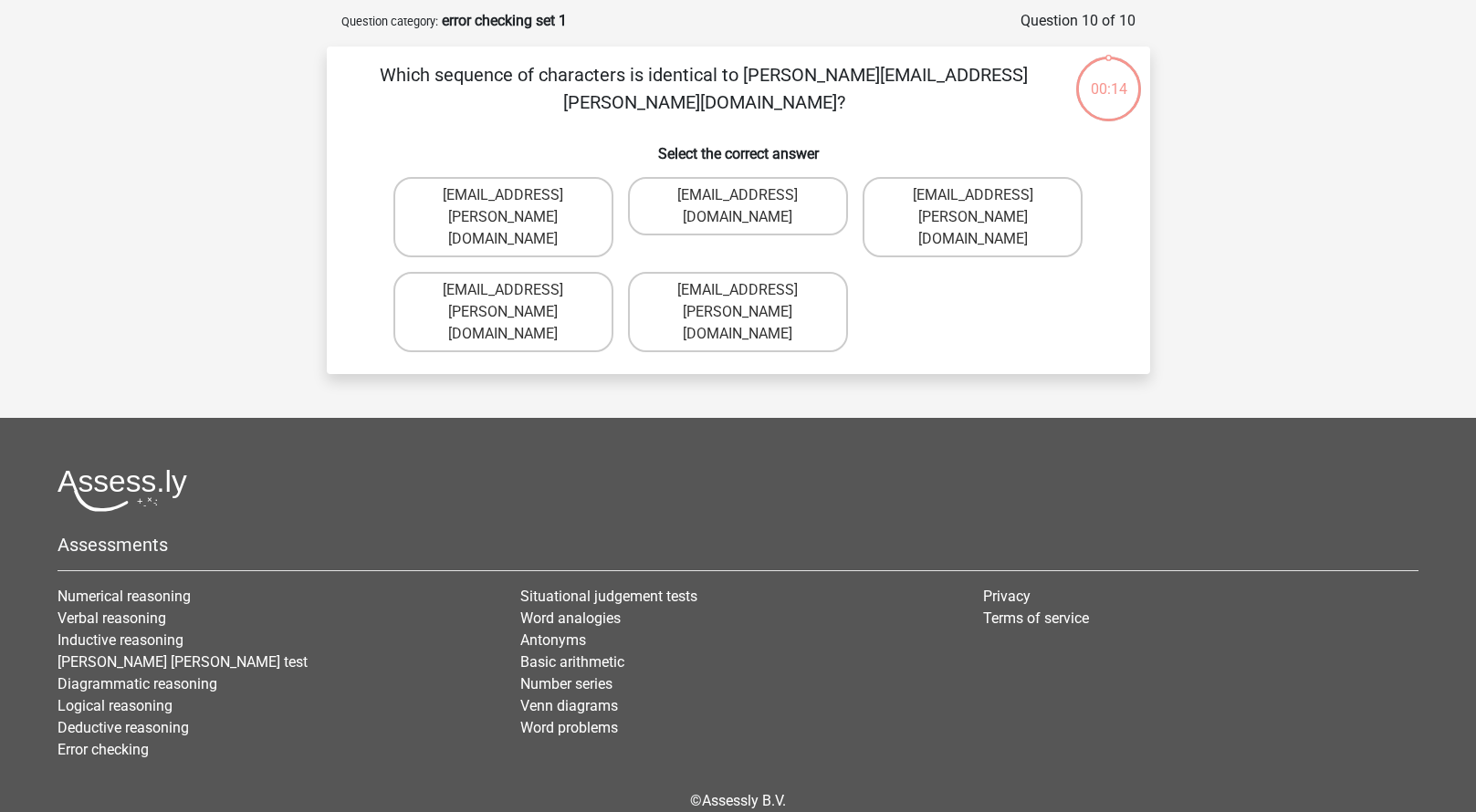
scroll to position [92, 0]
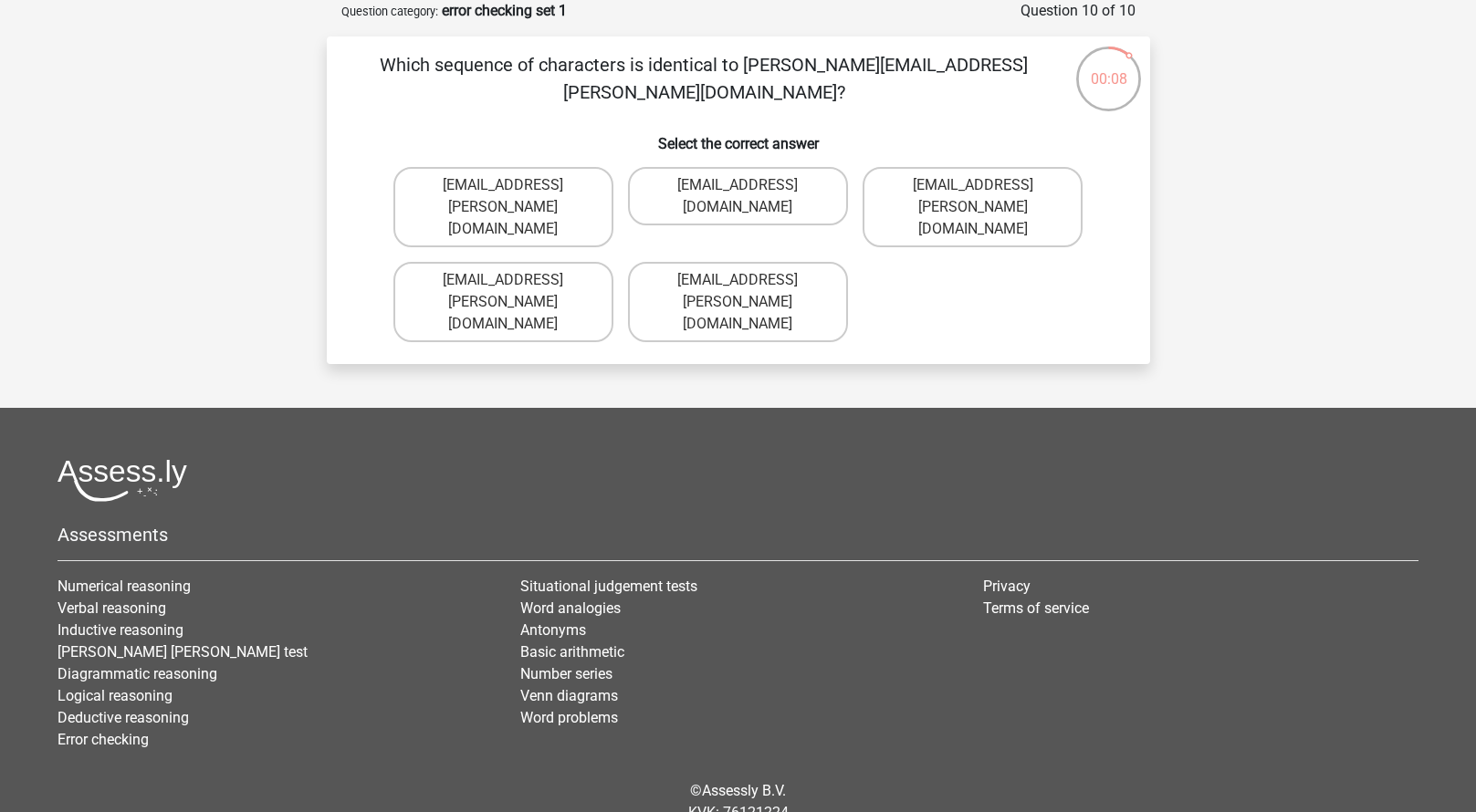
click at [976, 187] on input "Thea+Sadler@Gmail.uk.com" at bounding box center [978, 191] width 12 height 12
radio input "true"
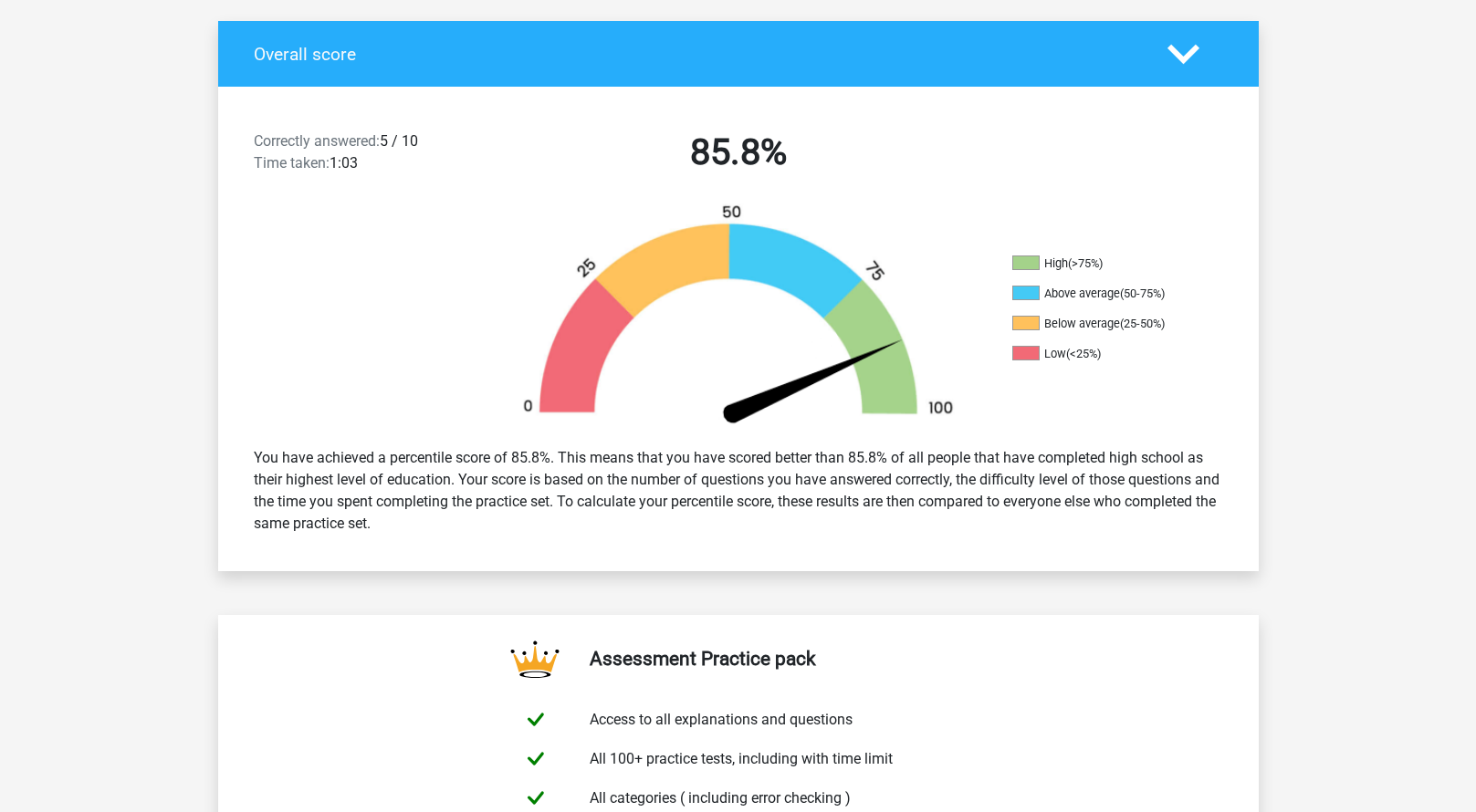
scroll to position [365, 0]
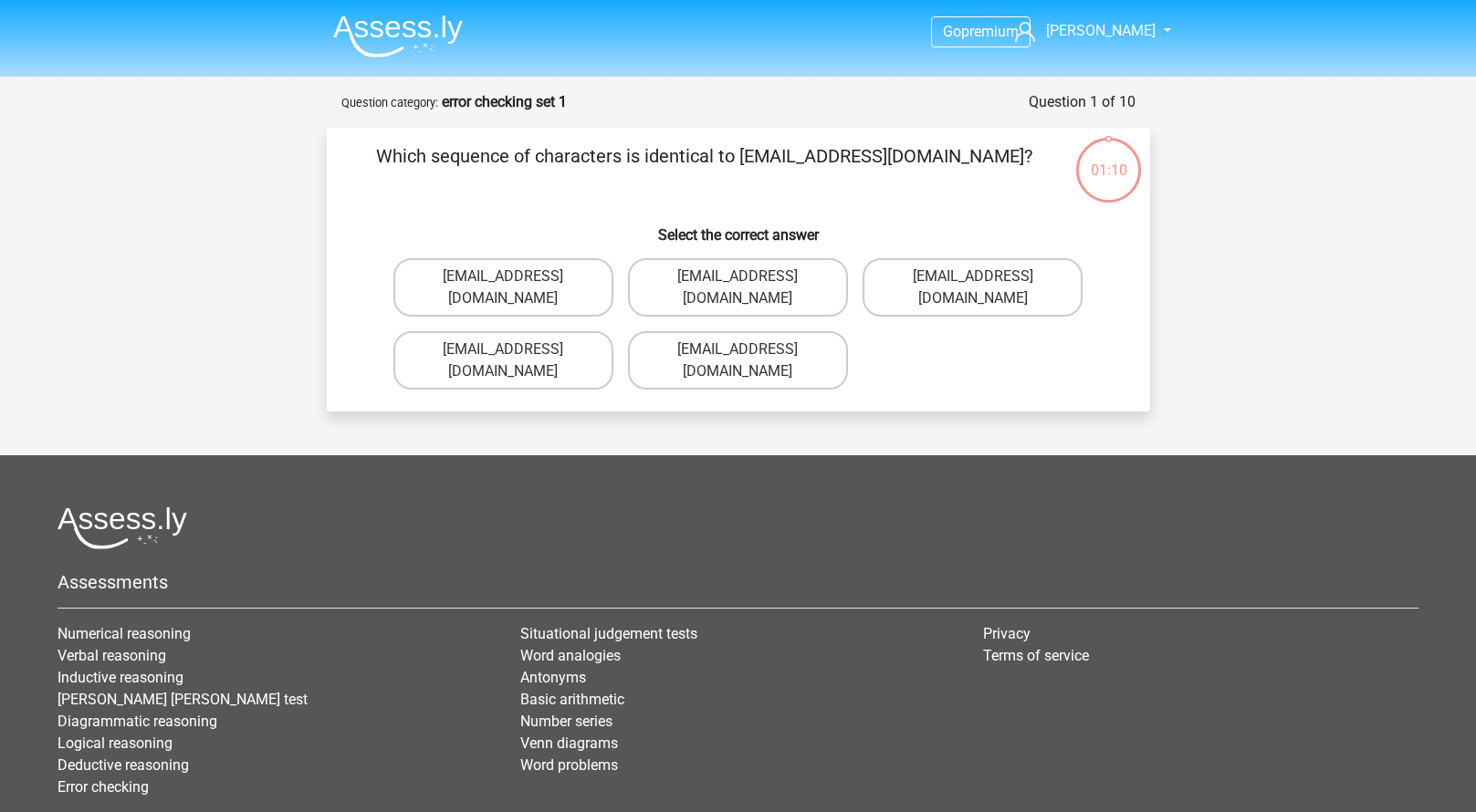
scroll to position [81, 0]
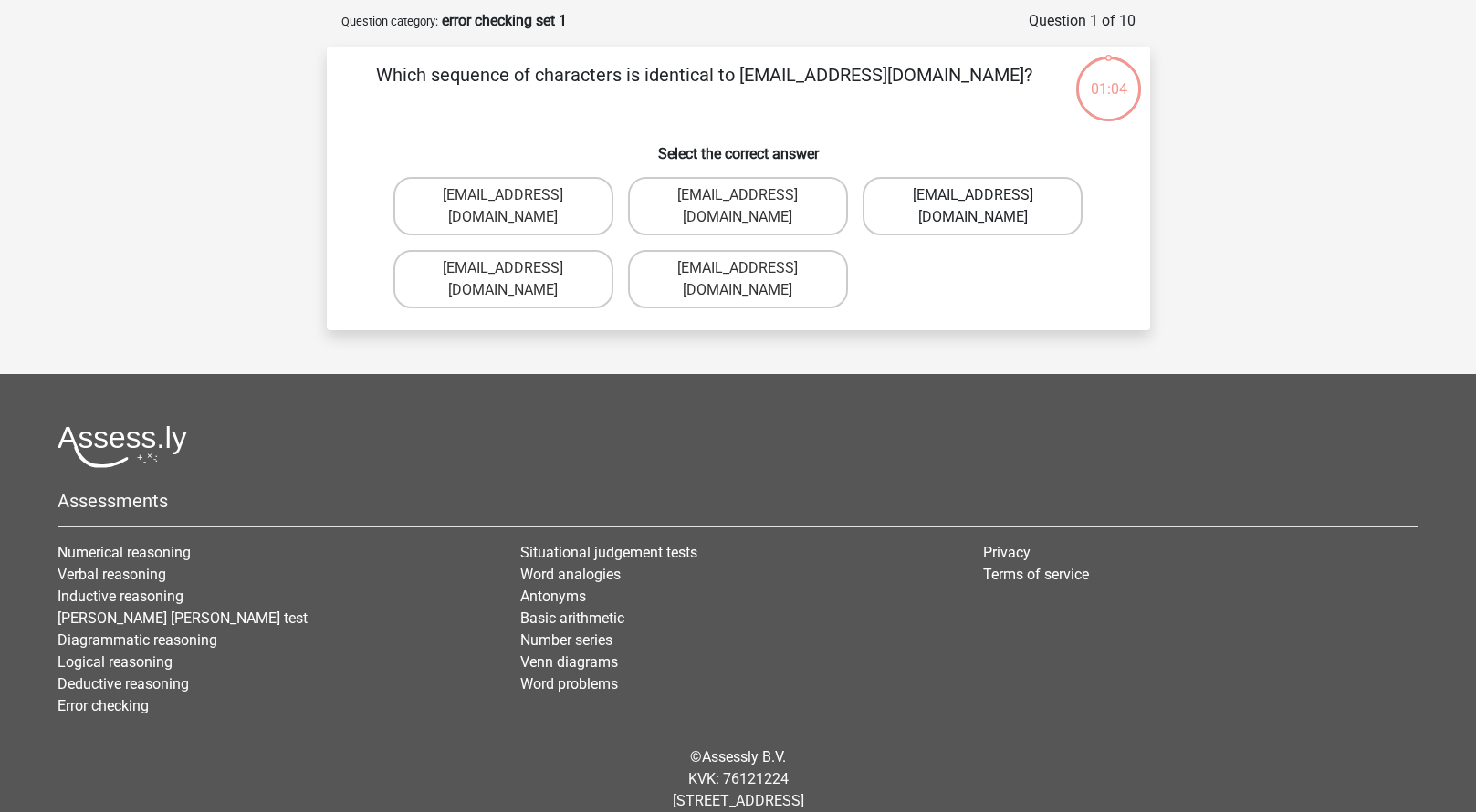
click at [966, 196] on label "[EMAIL_ADDRESS][DOMAIN_NAME]" at bounding box center [973, 206] width 220 height 58
click at [973, 196] on input "[EMAIL_ADDRESS][DOMAIN_NAME]" at bounding box center [978, 202] width 12 height 12
radio input "true"
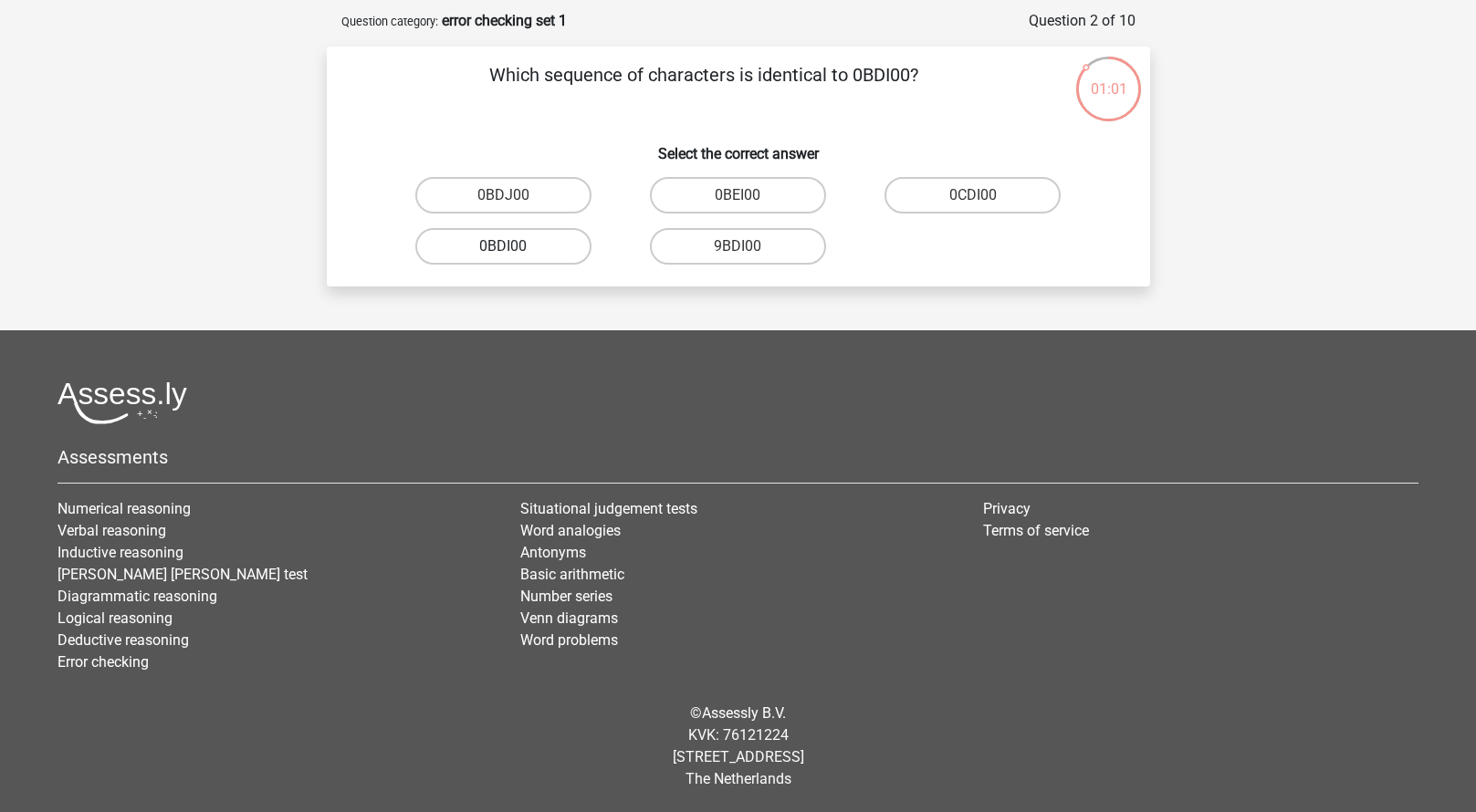
click at [532, 247] on label "0BDI00" at bounding box center [502, 245] width 176 height 36
click at [515, 247] on input "0BDI00" at bounding box center [508, 252] width 12 height 12
radio input "true"
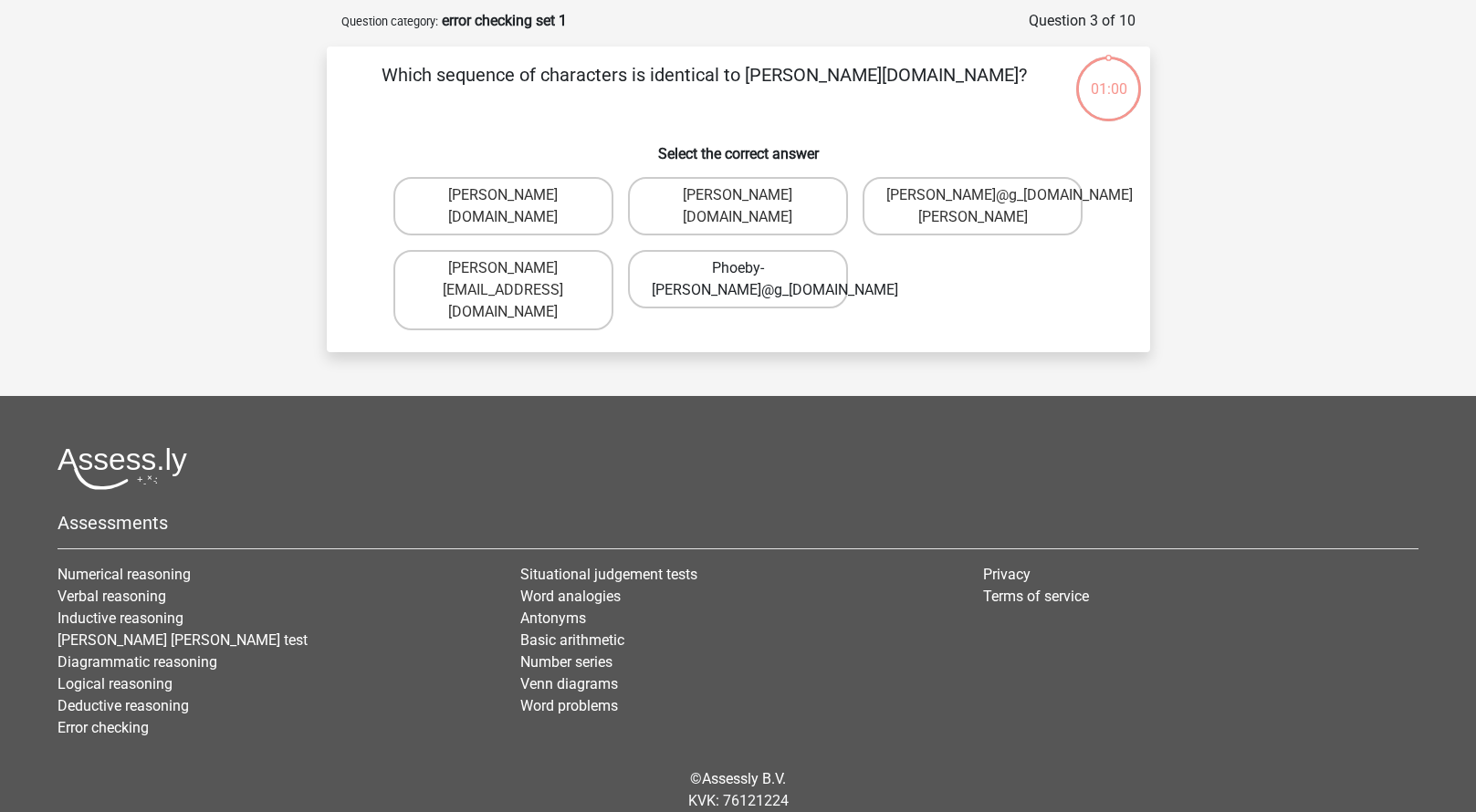
scroll to position [92, 0]
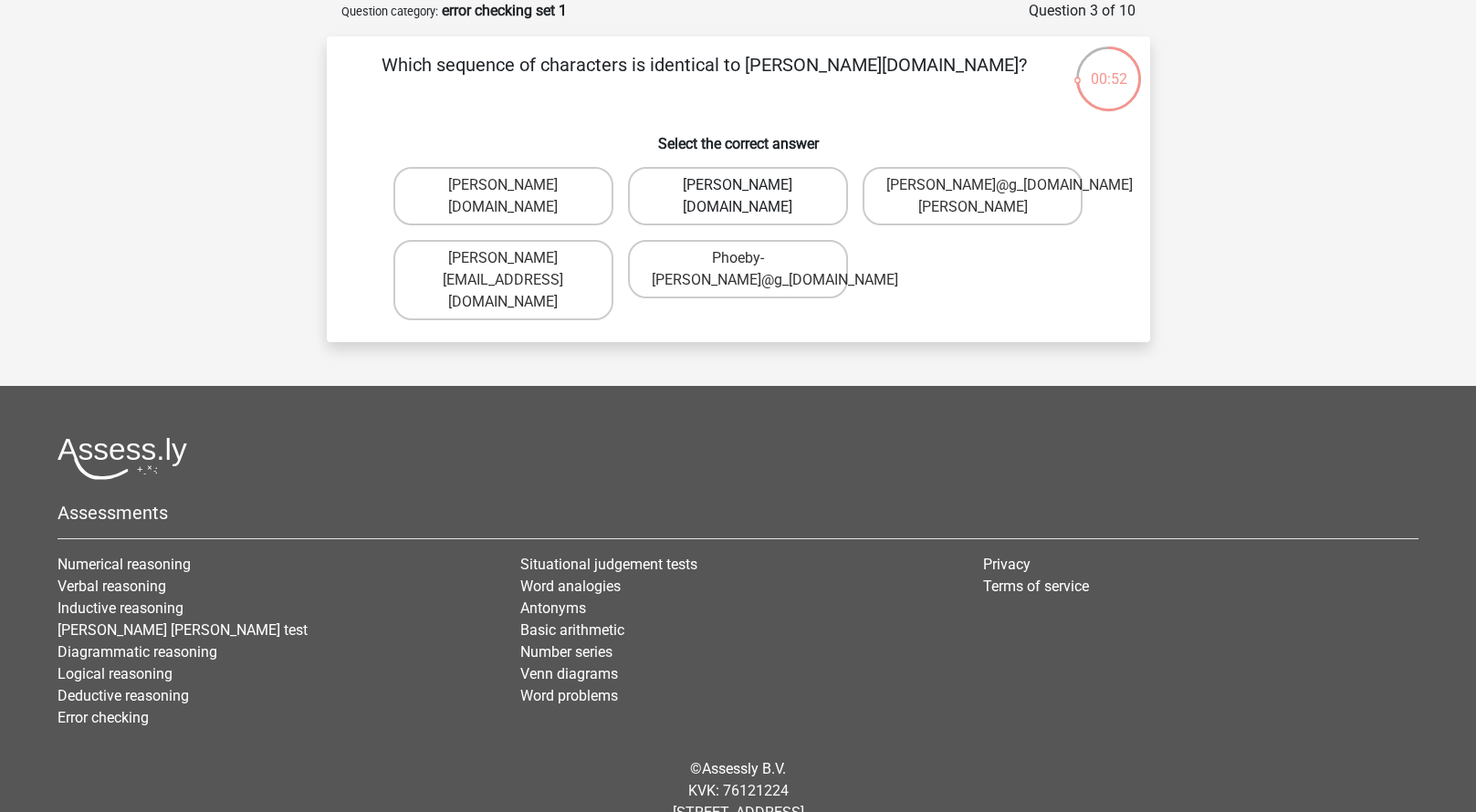
click at [784, 197] on label "[PERSON_NAME][DOMAIN_NAME]" at bounding box center [738, 197] width 220 height 58
click at [749, 197] on input "[PERSON_NAME][DOMAIN_NAME]" at bounding box center [743, 191] width 12 height 12
radio input "true"
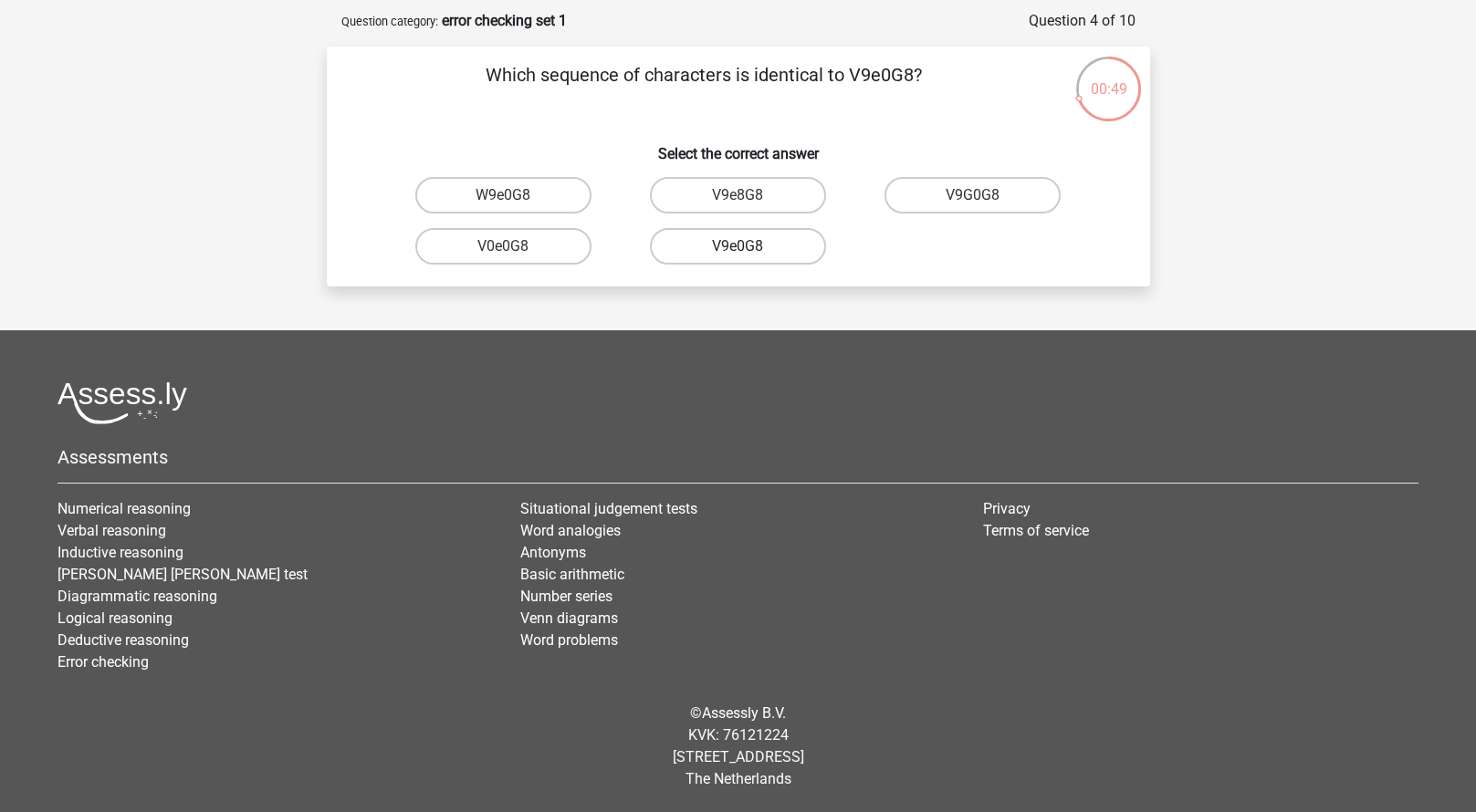
click at [777, 252] on label "V9e0G8" at bounding box center [737, 245] width 176 height 36
click at [749, 252] on input "V9e0G8" at bounding box center [743, 252] width 12 height 12
radio input "true"
click at [770, 243] on label "90051S" at bounding box center [737, 245] width 176 height 36
click at [749, 246] on input "90051S" at bounding box center [743, 252] width 12 height 12
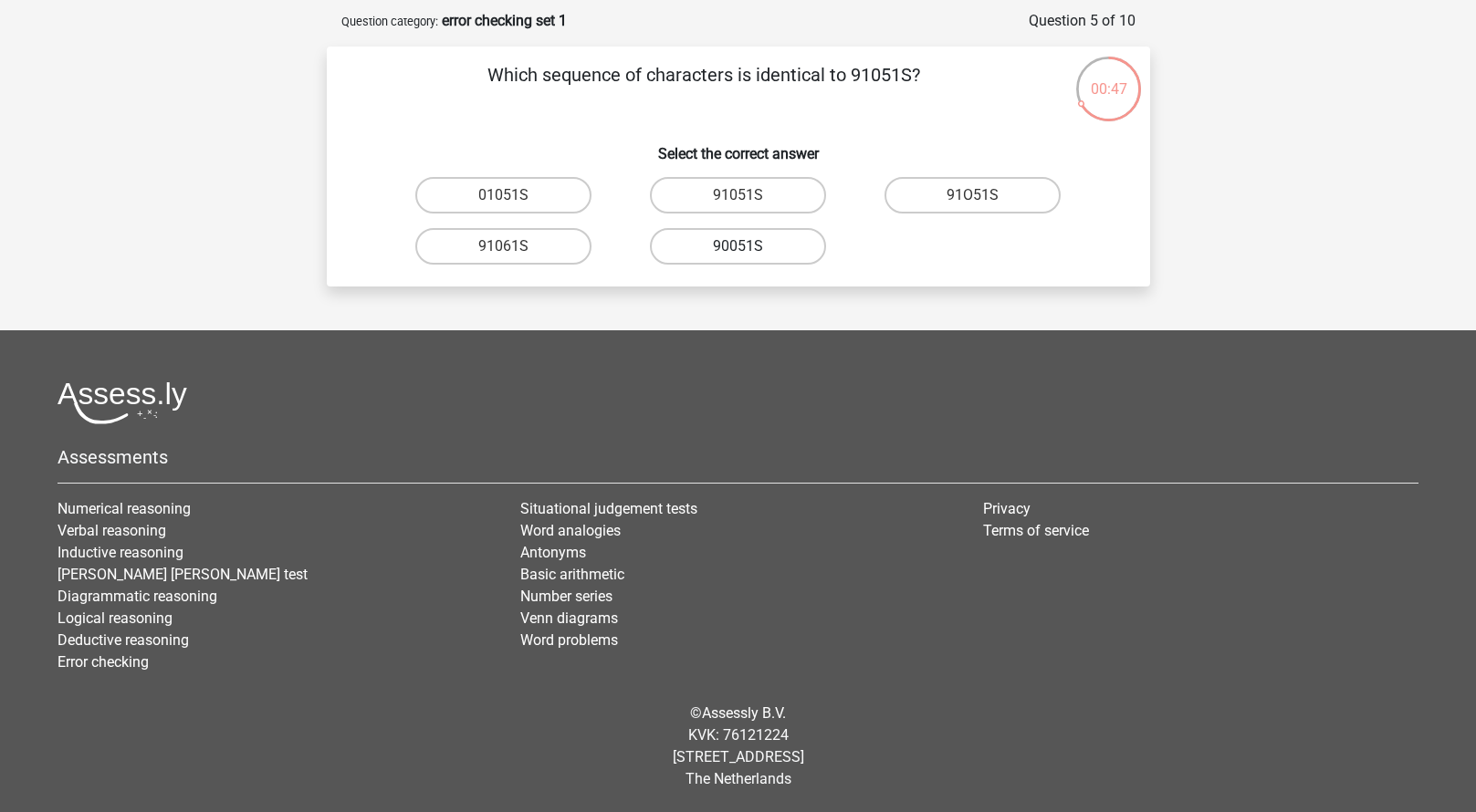
radio input "true"
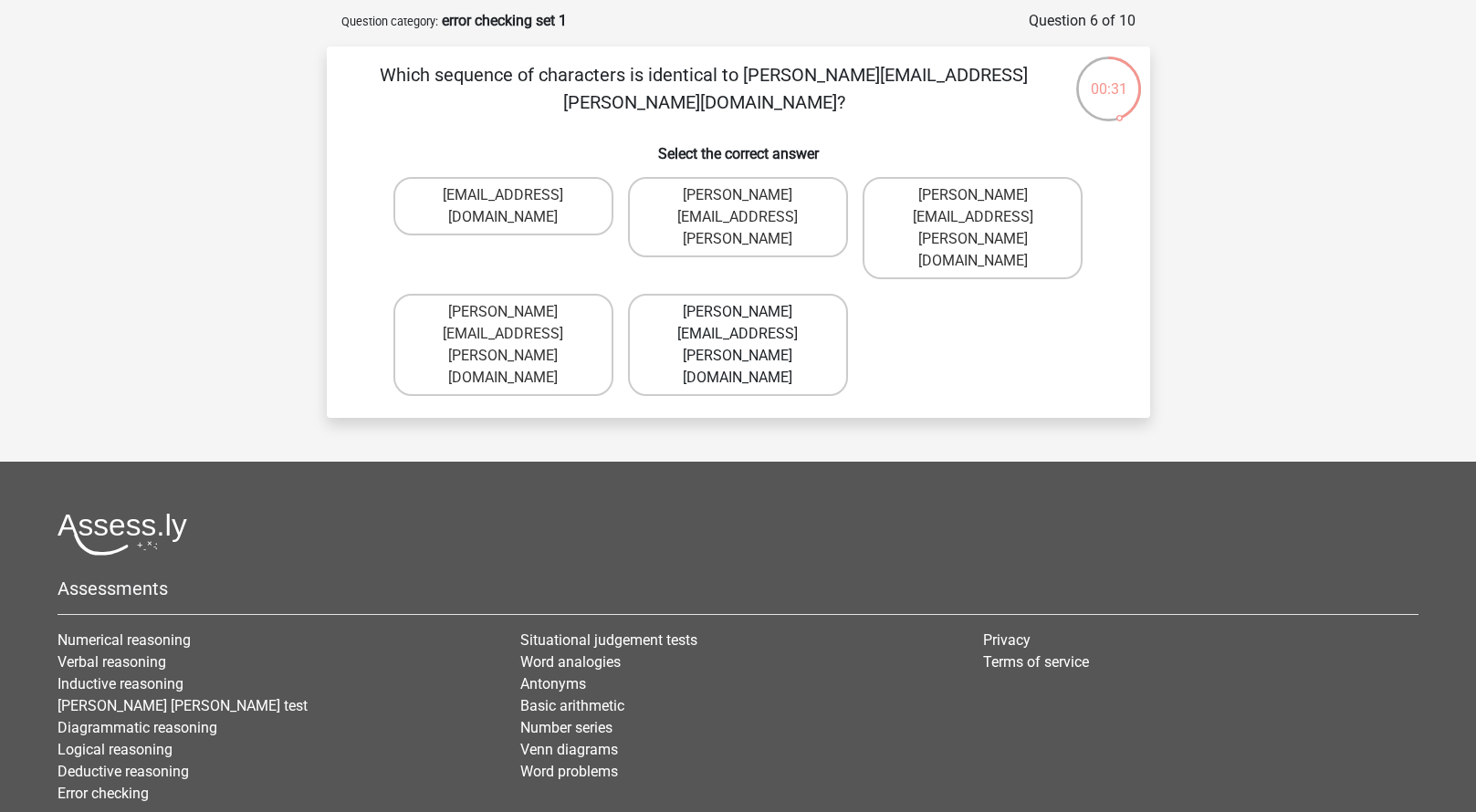
click at [781, 294] on label "Connor.Paterson@mailme.com" at bounding box center [738, 345] width 220 height 102
click at [749, 313] on input "Connor.Paterson@mailme.com" at bounding box center [743, 318] width 12 height 12
radio input "true"
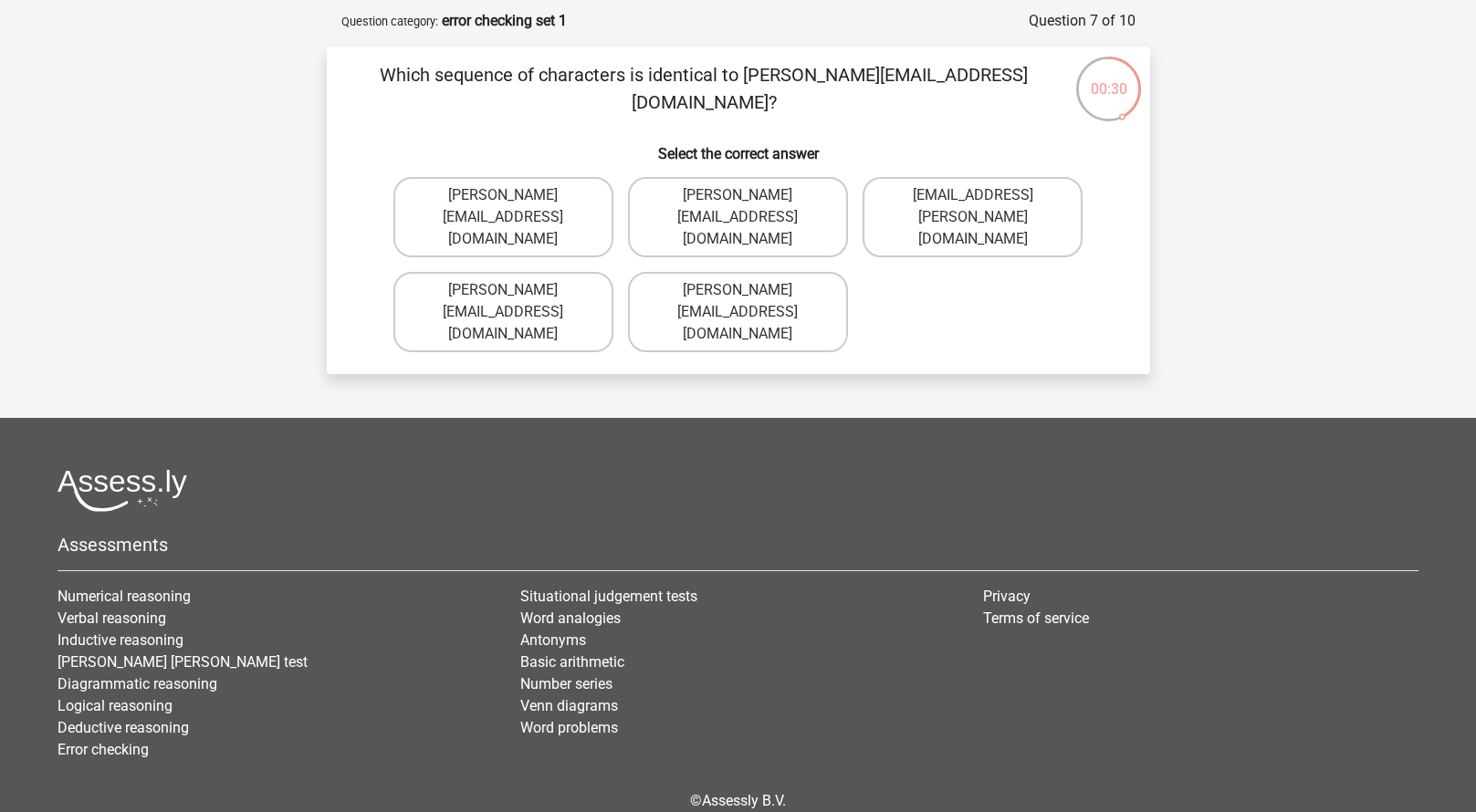
scroll to position [92, 0]
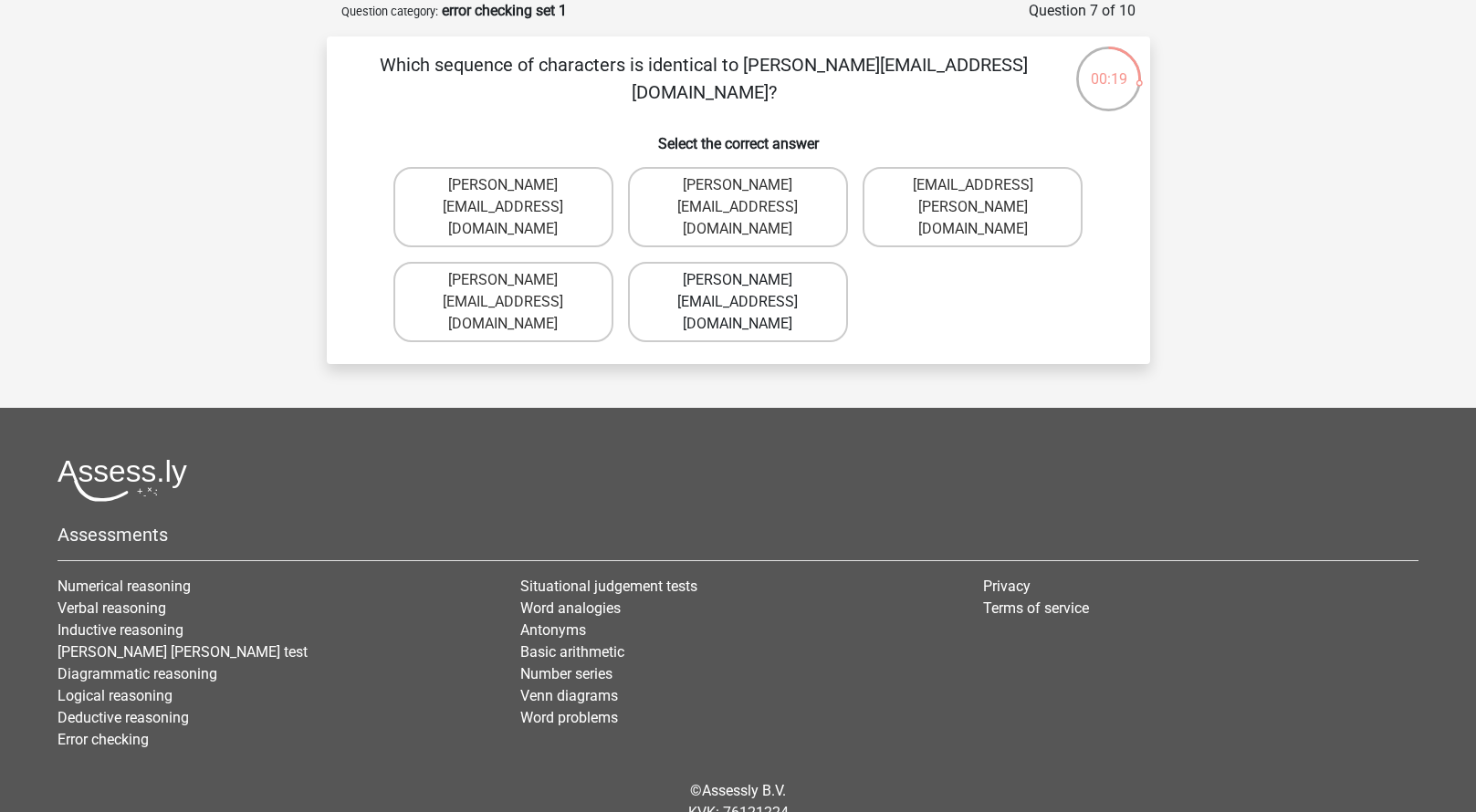
click at [787, 275] on label "Ava-Carroll@memail.uk.com" at bounding box center [738, 302] width 220 height 80
click at [749, 280] on input "Ava-Carroll@memail.uk.com" at bounding box center [743, 286] width 12 height 12
radio input "true"
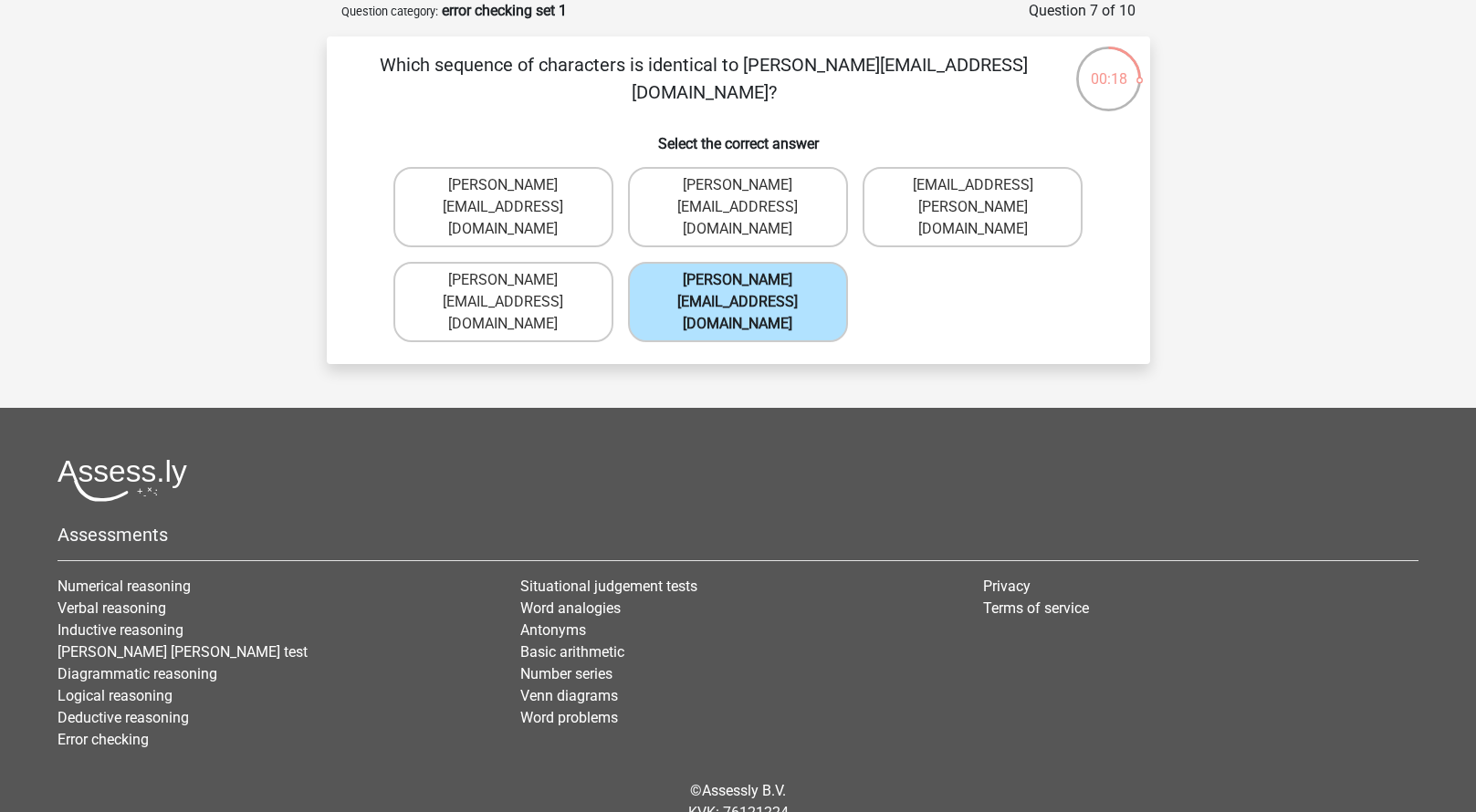
scroll to position [81, 0]
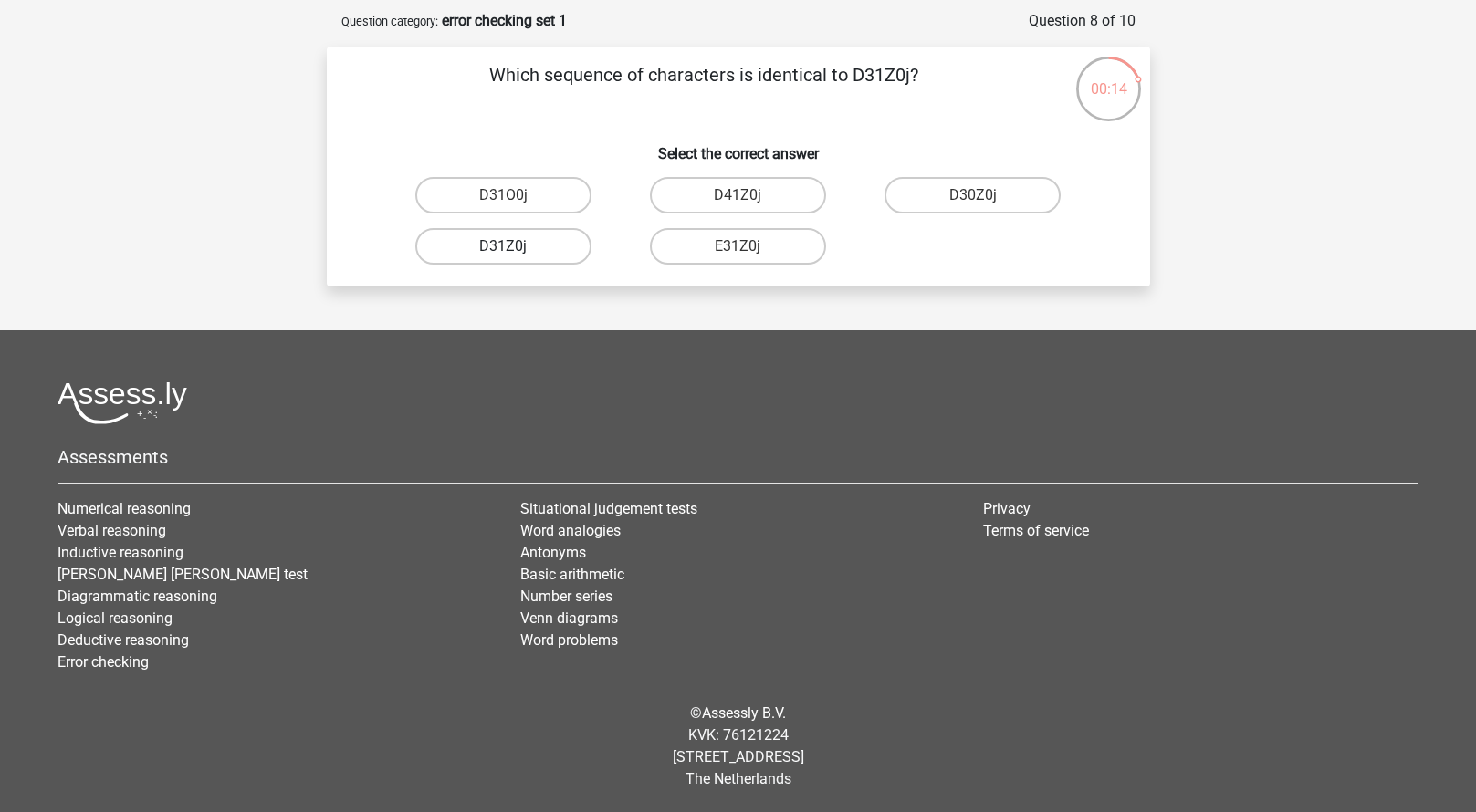
click at [534, 246] on label "D31Z0j" at bounding box center [502, 245] width 176 height 36
click at [515, 246] on input "D31Z0j" at bounding box center [508, 252] width 12 height 12
radio input "true"
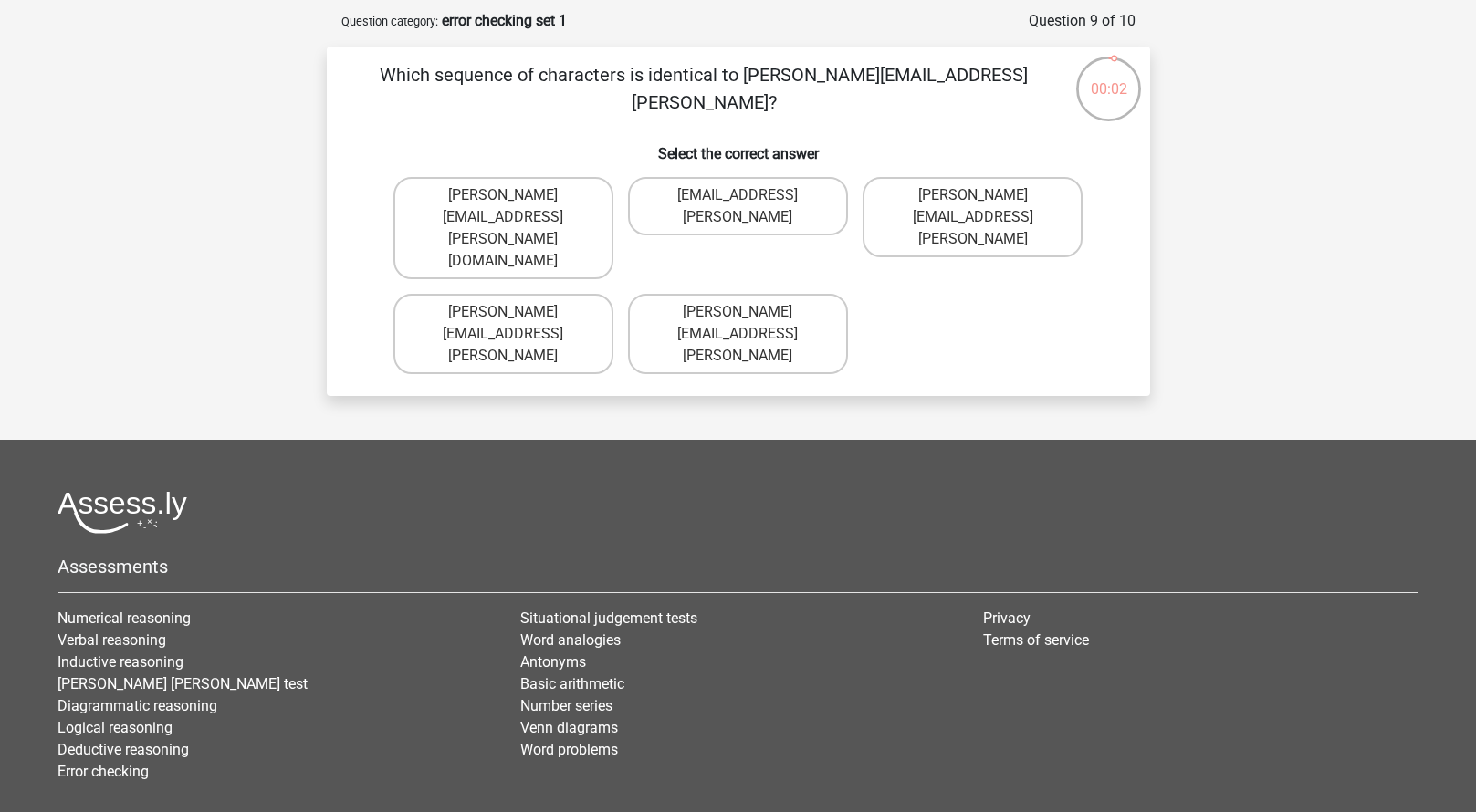
click at [978, 197] on input "Arthur.Bradley@mailme.coo" at bounding box center [978, 202] width 12 height 12
radio input "true"
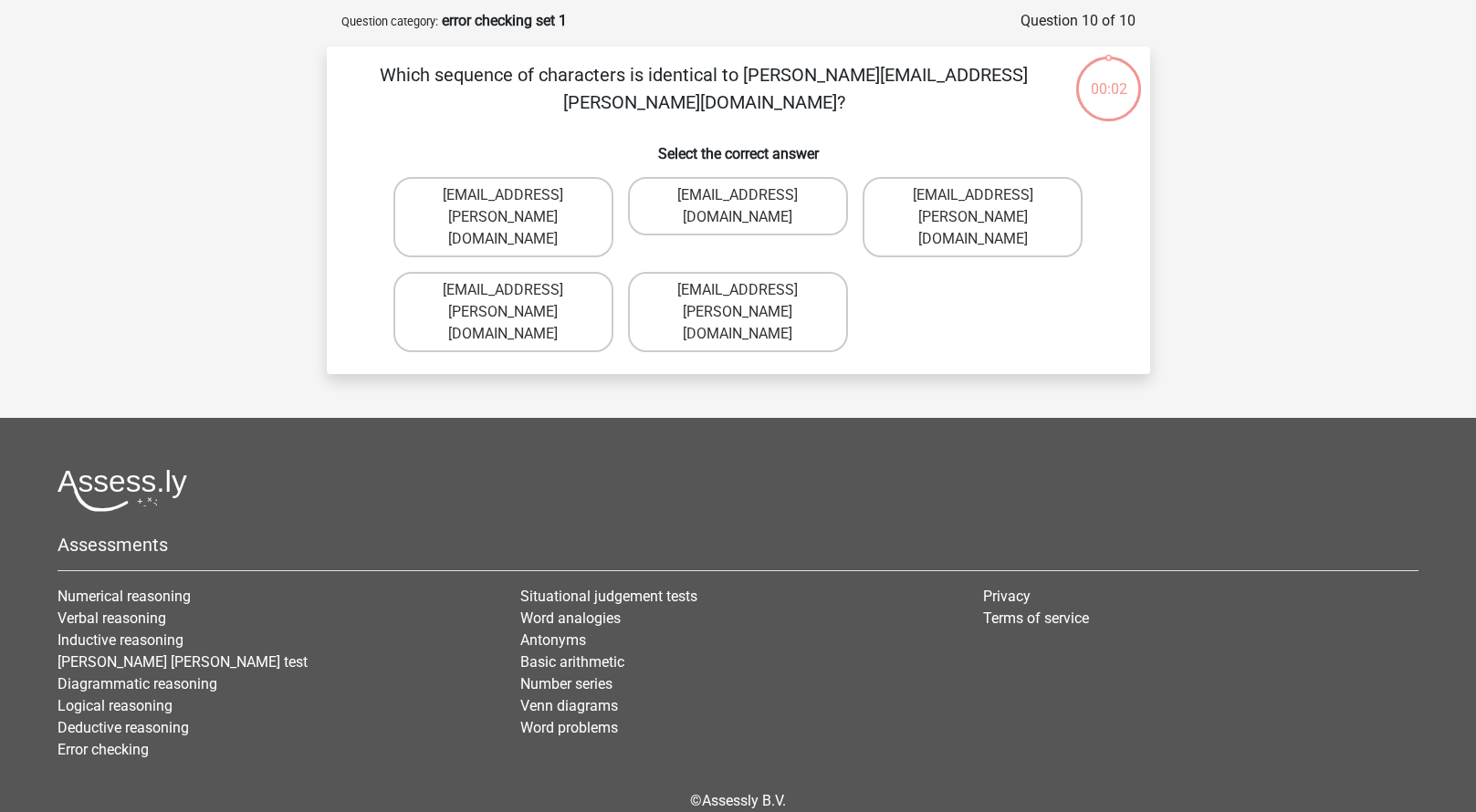
scroll to position [92, 0]
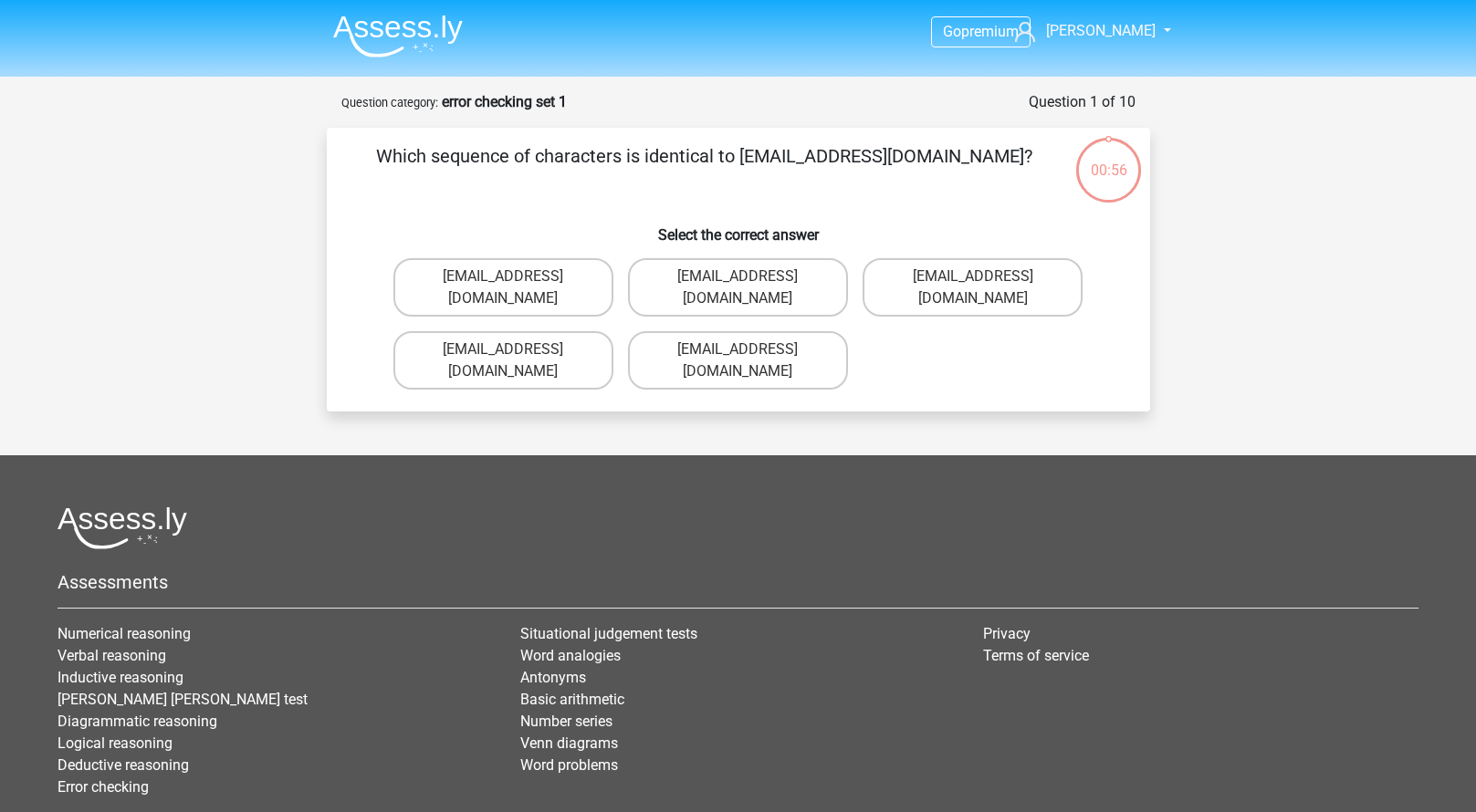
click at [372, 31] on img at bounding box center [397, 36] width 129 height 43
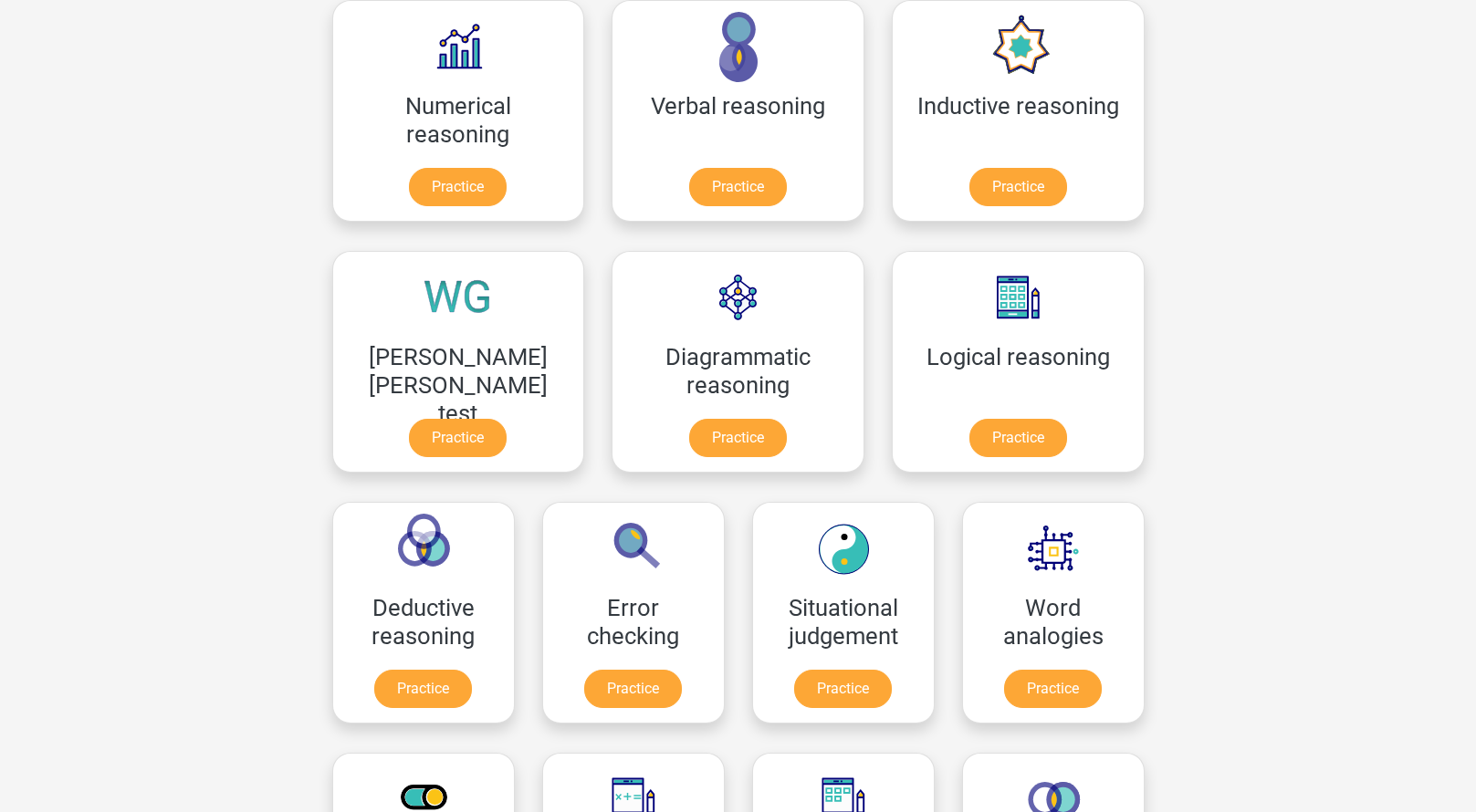
scroll to position [365, 0]
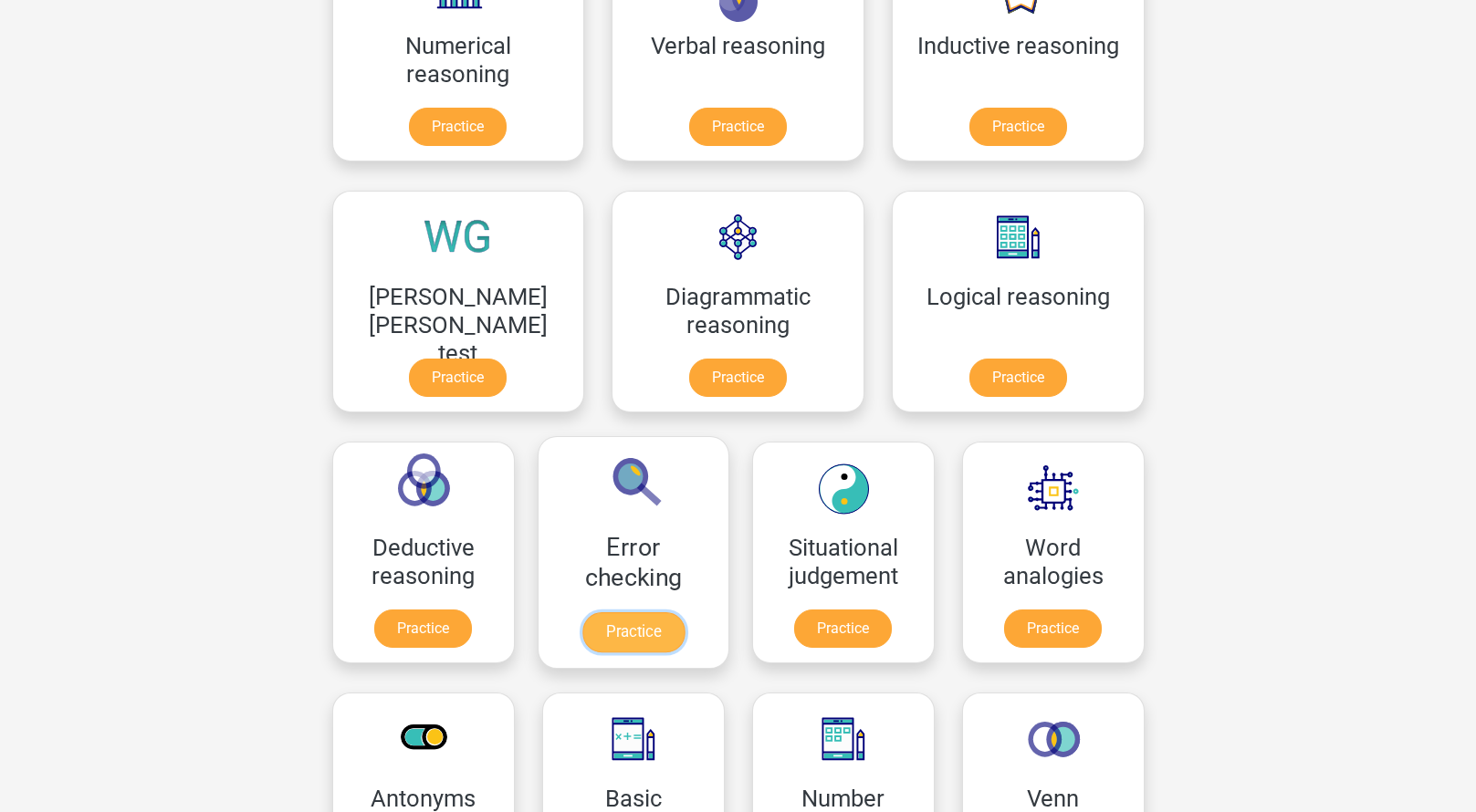
click at [683, 612] on link "Practice" at bounding box center [632, 632] width 102 height 40
